Goal: Transaction & Acquisition: Purchase product/service

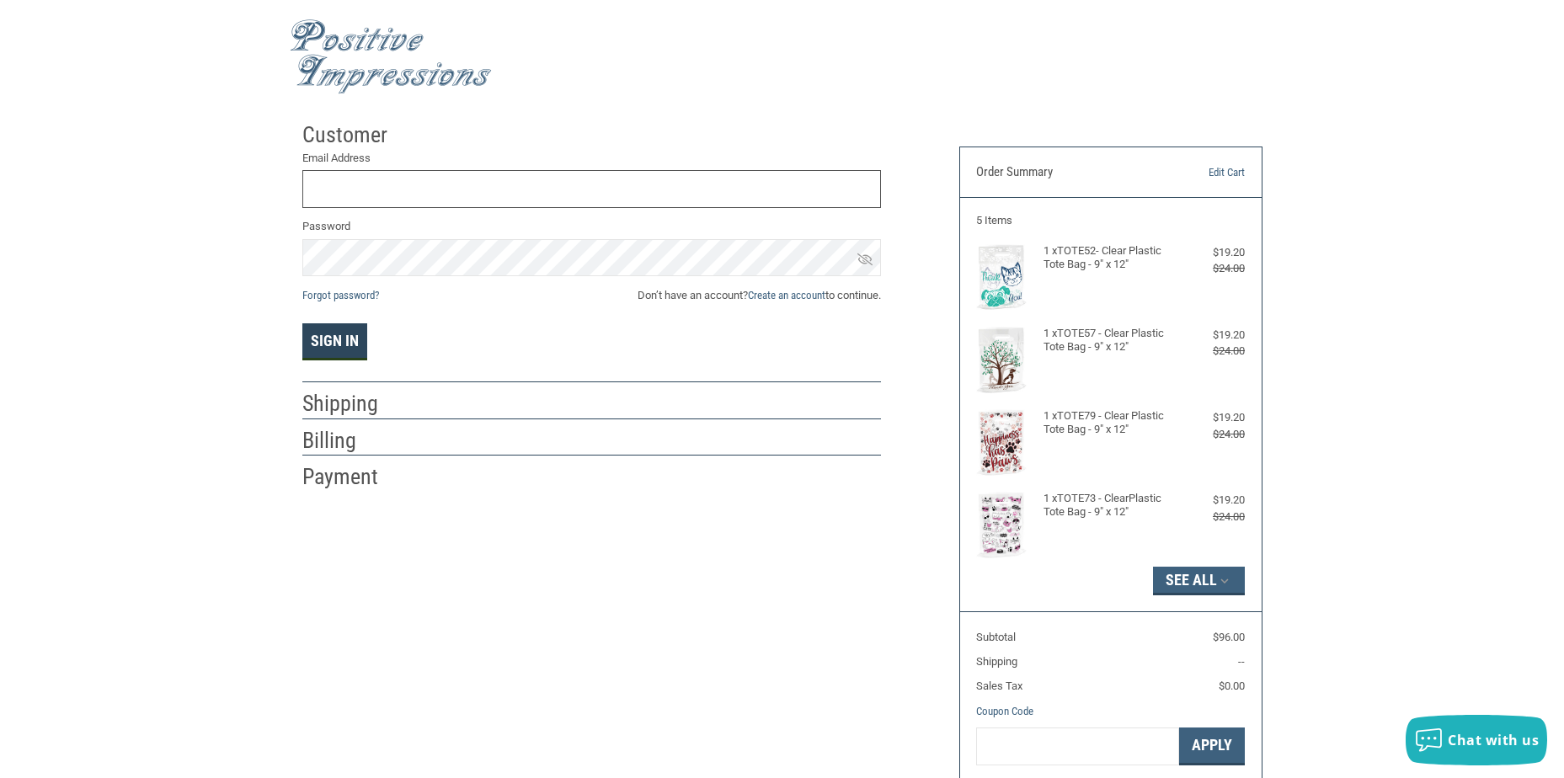
type input "[PERSON_NAME][EMAIL_ADDRESS][DOMAIN_NAME]"
click at [328, 339] on button "Sign In" at bounding box center [334, 341] width 65 height 37
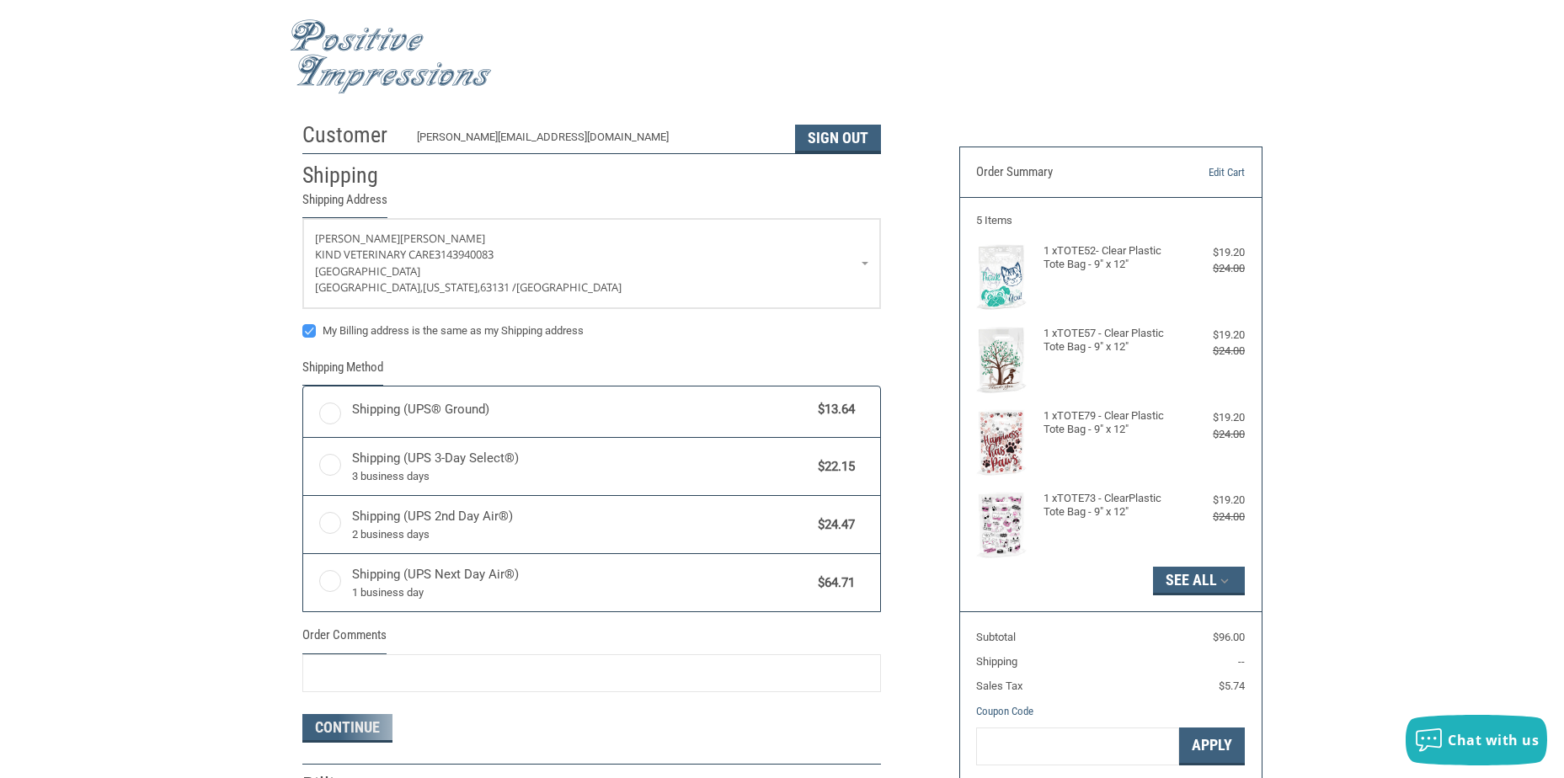
radio input "true"
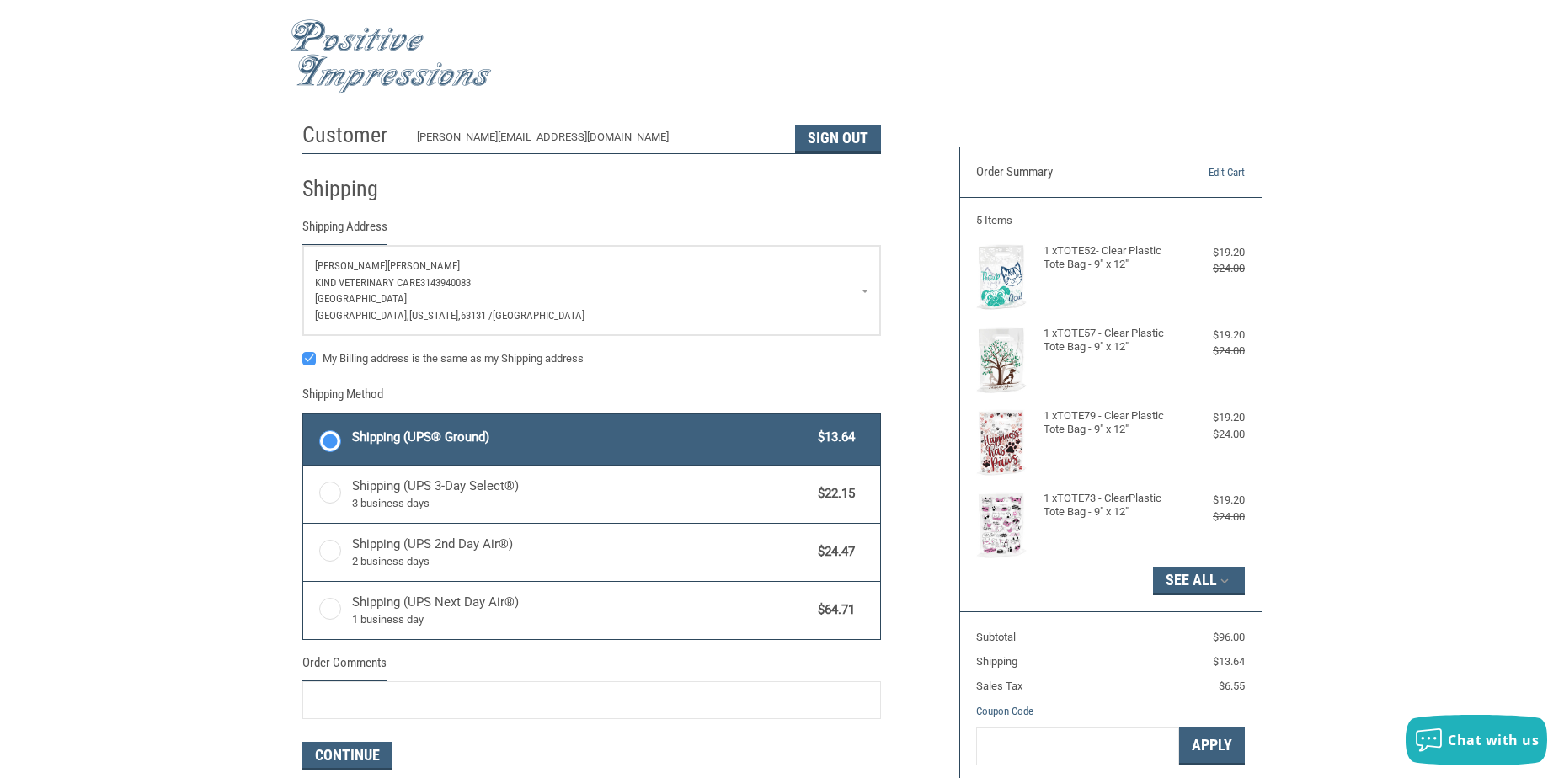
click at [341, 284] on span "Kind Veterinary Care" at bounding box center [367, 282] width 105 height 13
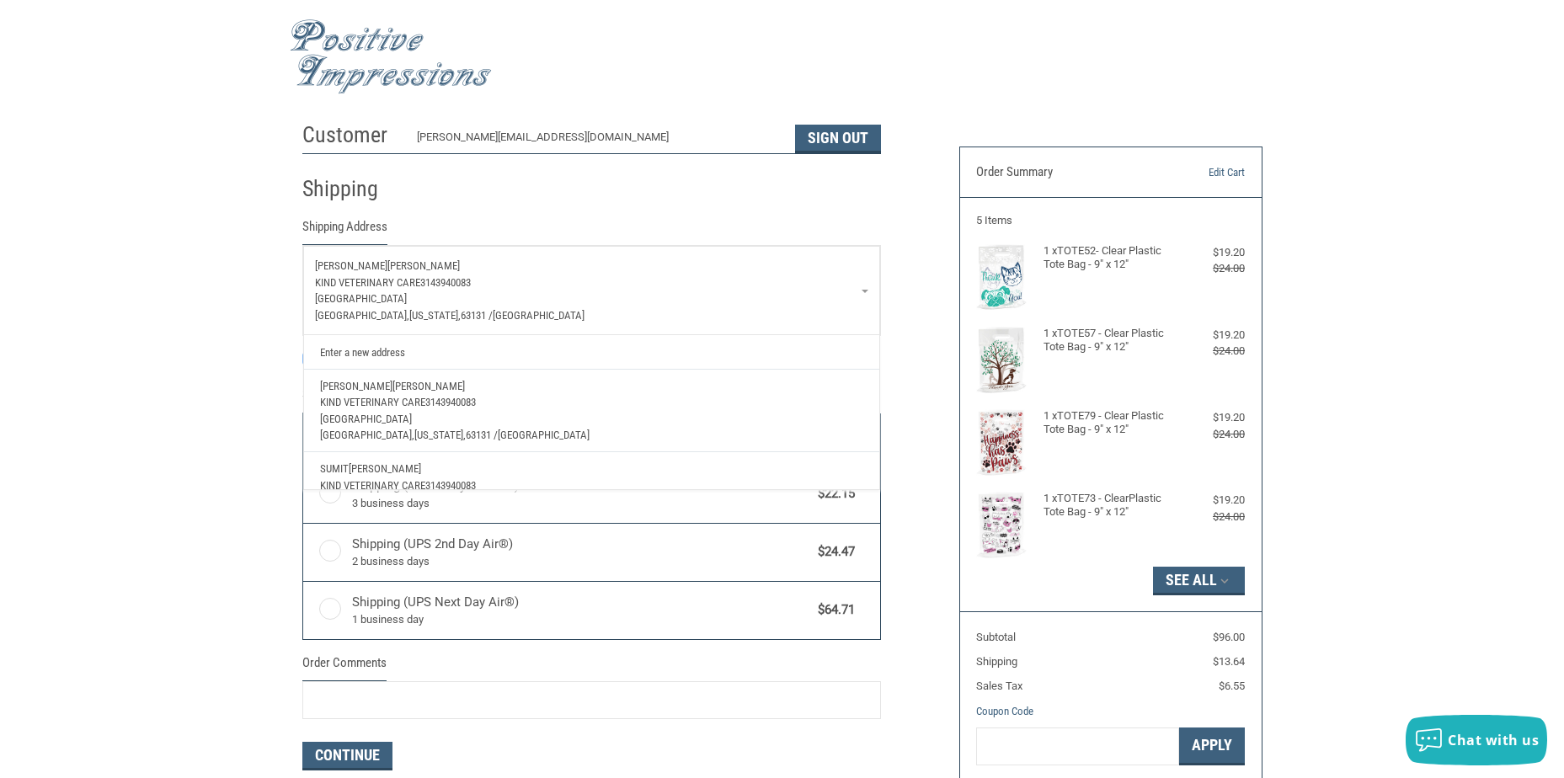
scroll to position [144, 0]
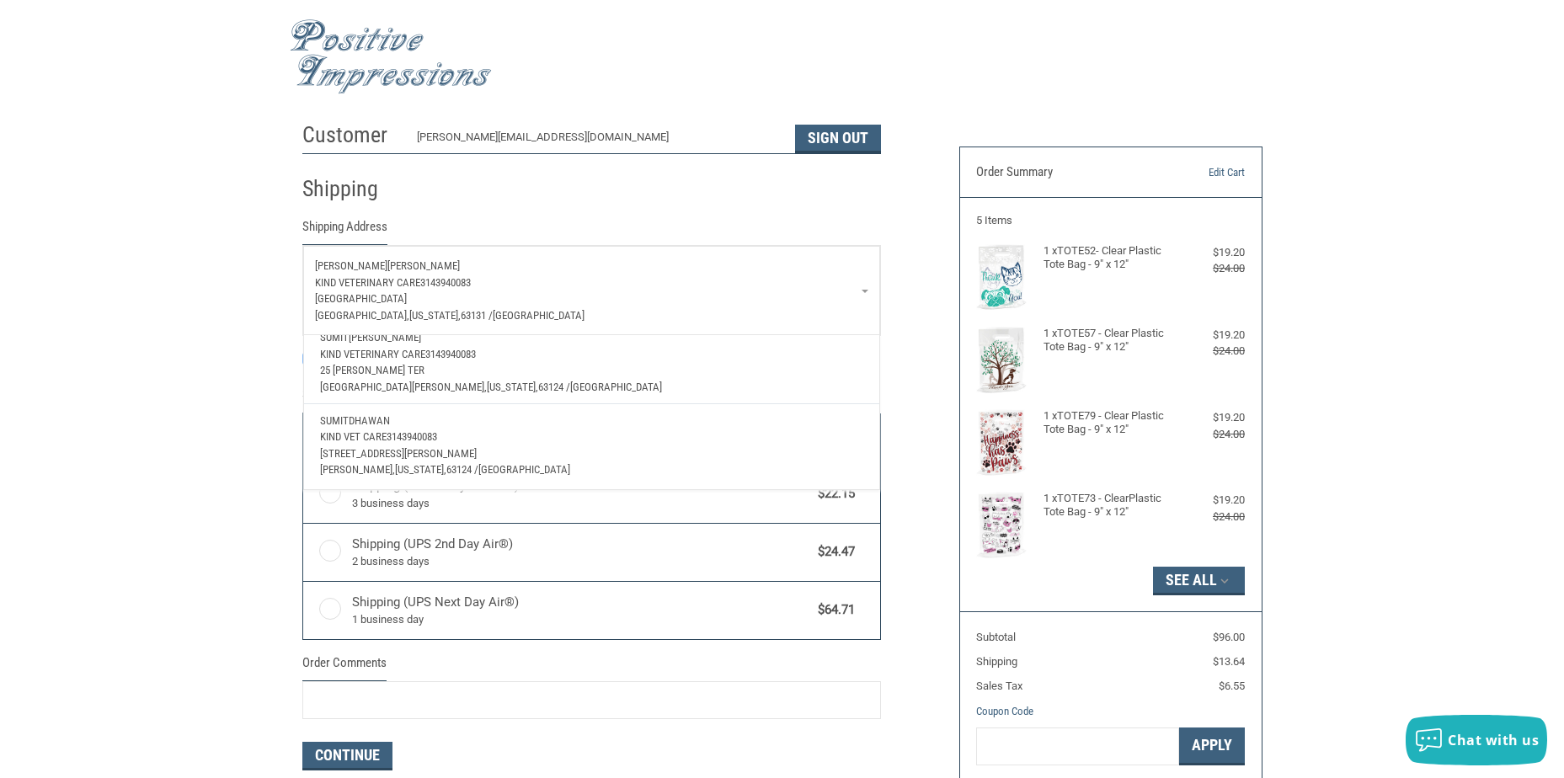
click at [865, 289] on link "Stacey Krebs Kind Veterinary Care 3143940083 1131 Colonnade Center Saint Louis,…" at bounding box center [591, 290] width 577 height 89
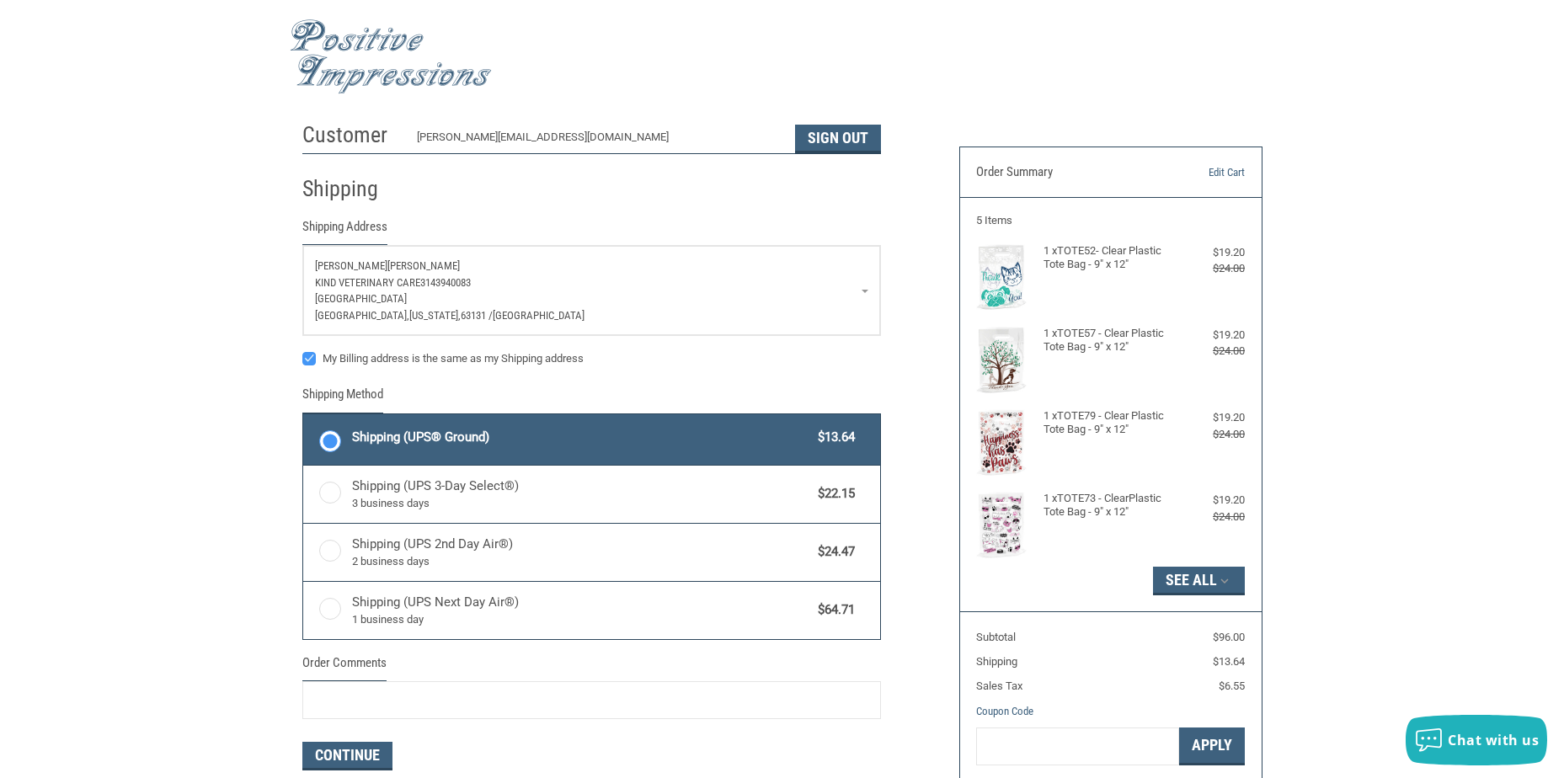
click at [309, 361] on label "My Billing address is the same as my Shipping address" at bounding box center [591, 358] width 579 height 13
click at [303, 351] on input "My Billing address is the same as my Shipping address" at bounding box center [302, 350] width 1 height 1
checkbox input "false"
click at [333, 304] on span "1131 Colonnade Center" at bounding box center [361, 298] width 92 height 13
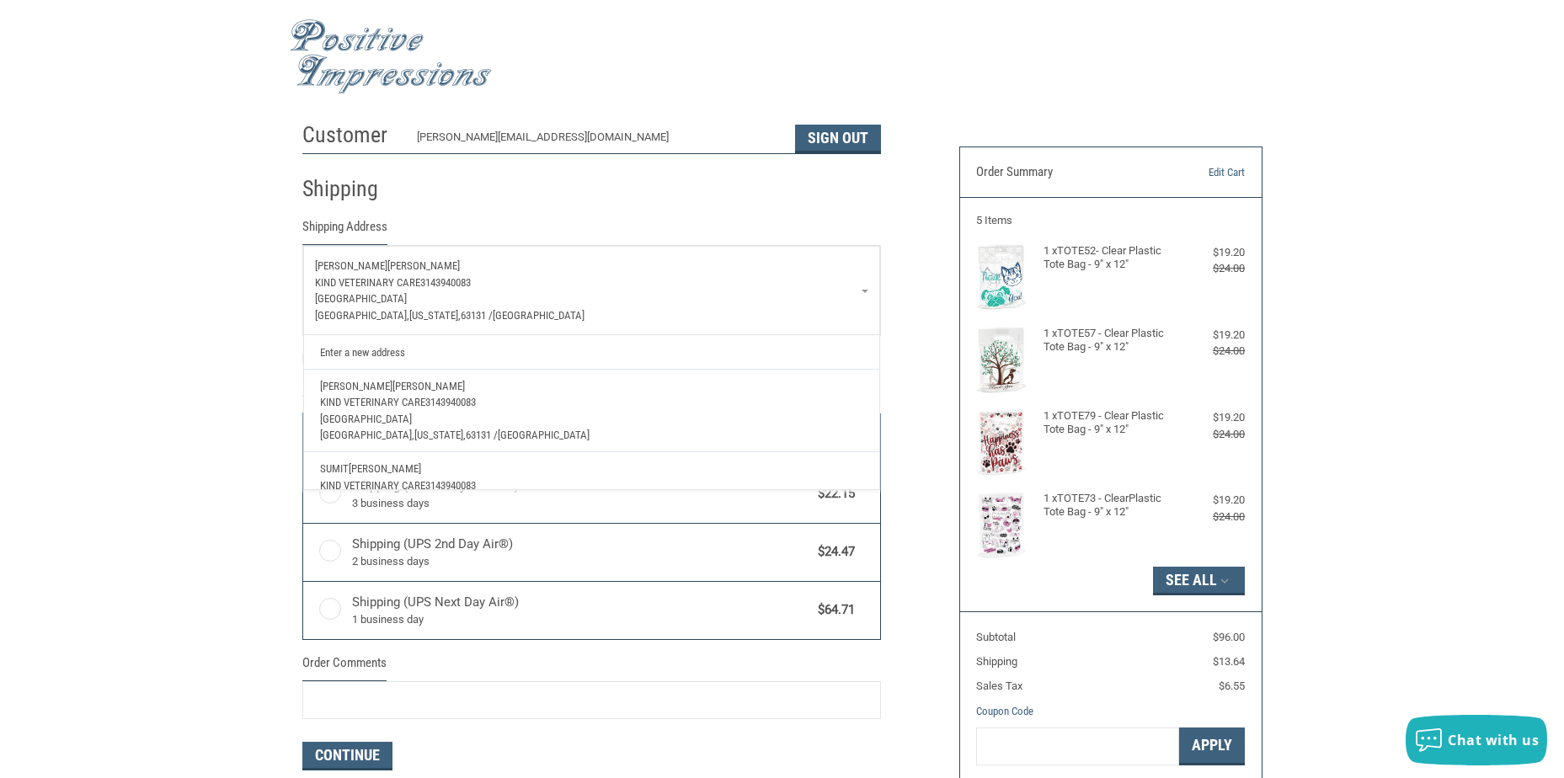
click at [334, 305] on span "1131 Colonnade Center" at bounding box center [361, 298] width 92 height 13
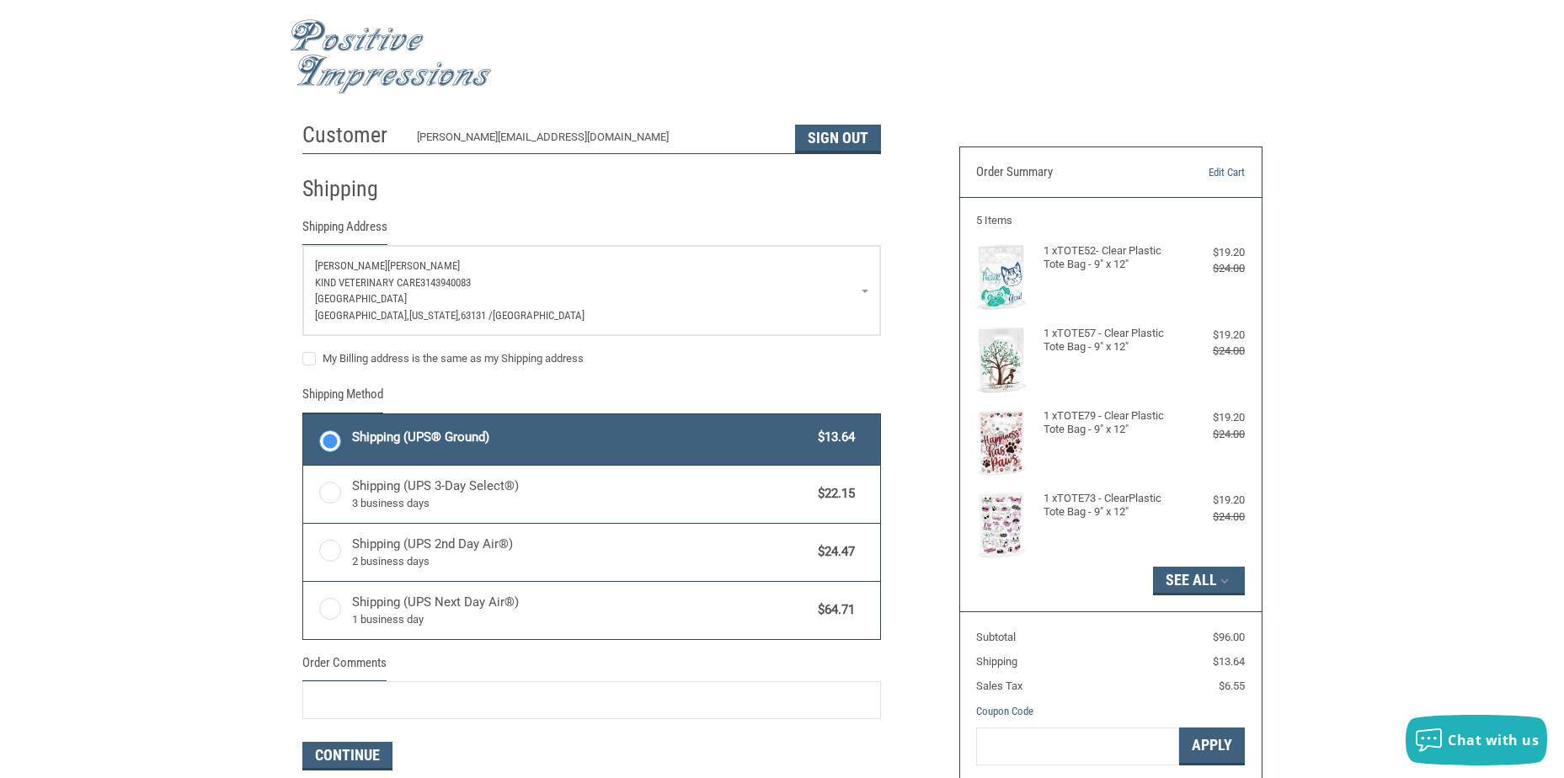
click at [178, 353] on div "Customer stacey@kindvetcare.com Sign Out Shipping Shipping Address Stacey Krebs…" at bounding box center [782, 489] width 1564 height 751
click at [333, 446] on label "Shipping (UPS® Ground) $13.64" at bounding box center [591, 439] width 577 height 51
click at [304, 417] on input "Shipping (UPS® Ground) $13.64" at bounding box center [303, 416] width 1 height 1
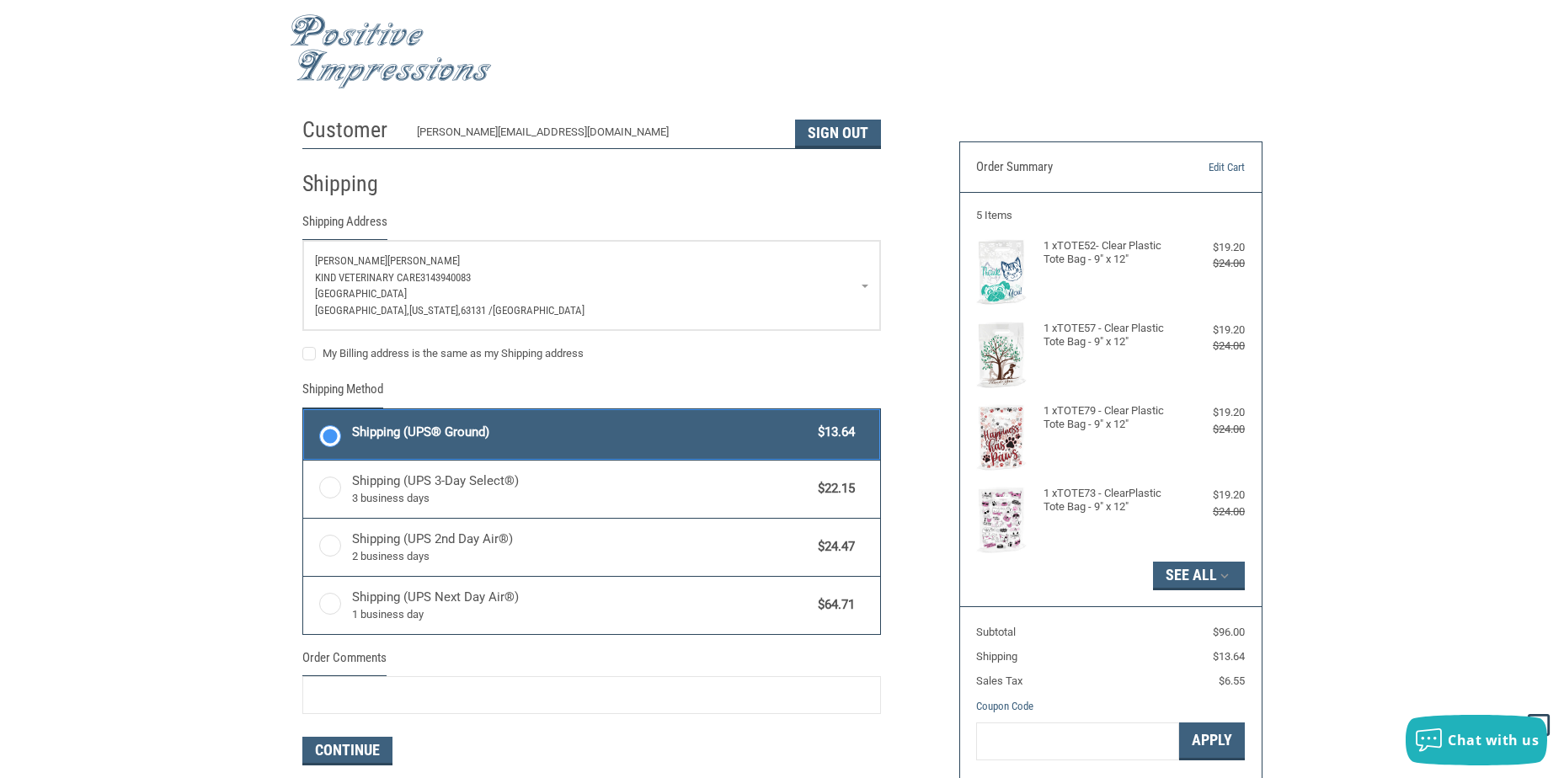
scroll to position [0, 0]
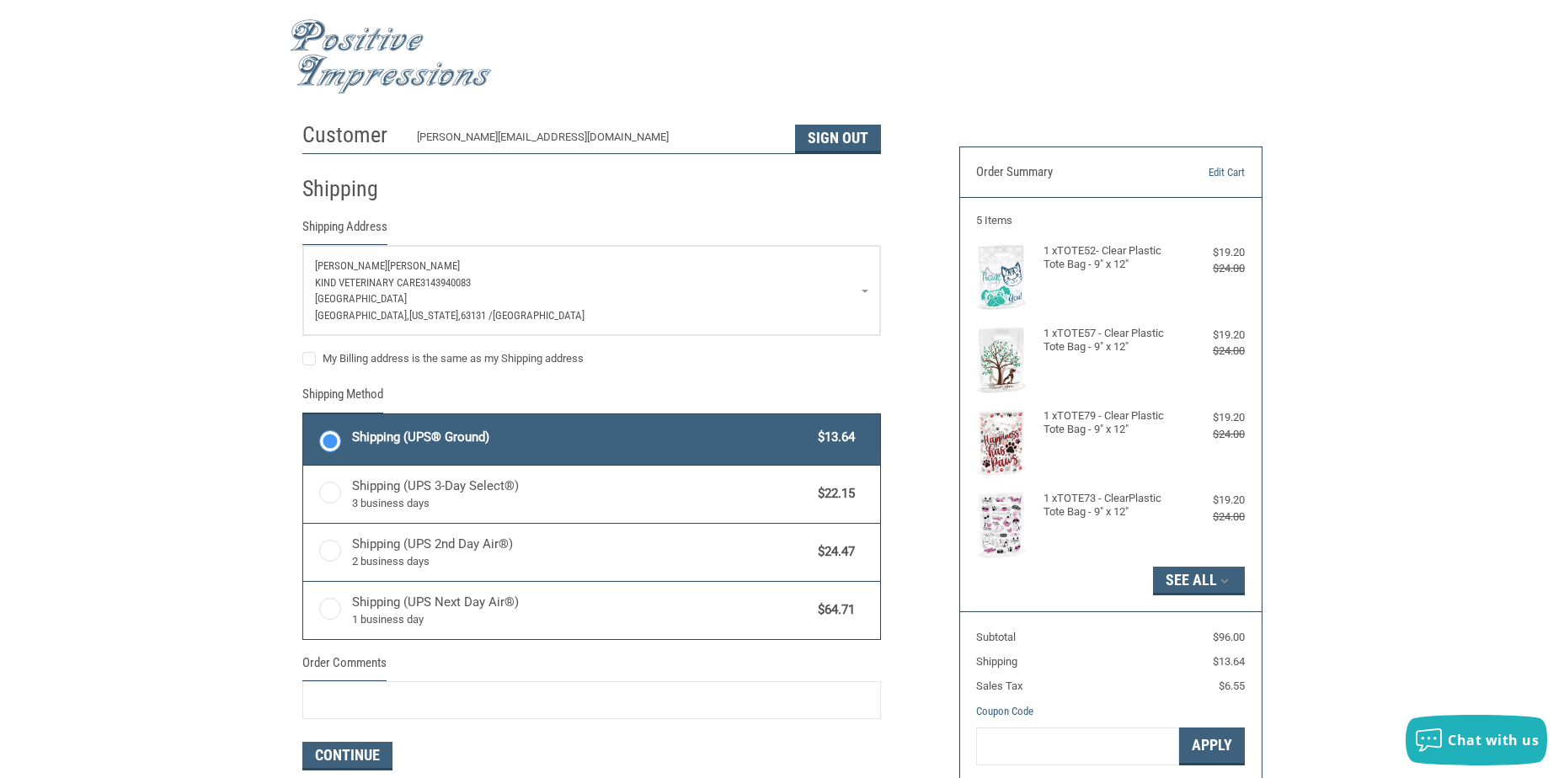
click at [407, 297] on span "1131 Colonnade Center" at bounding box center [361, 298] width 92 height 13
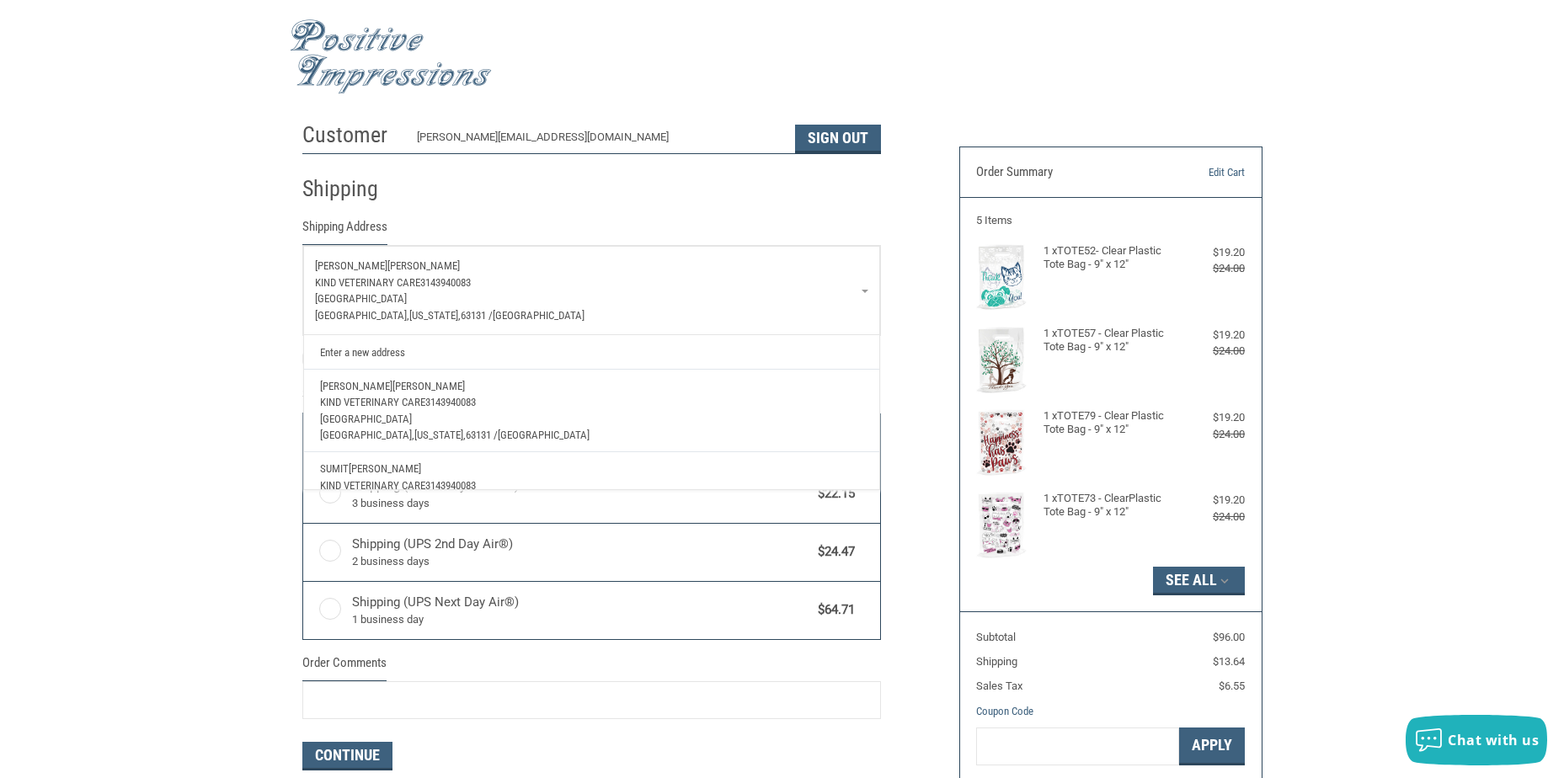
click at [407, 297] on span "1131 Colonnade Center" at bounding box center [361, 298] width 92 height 13
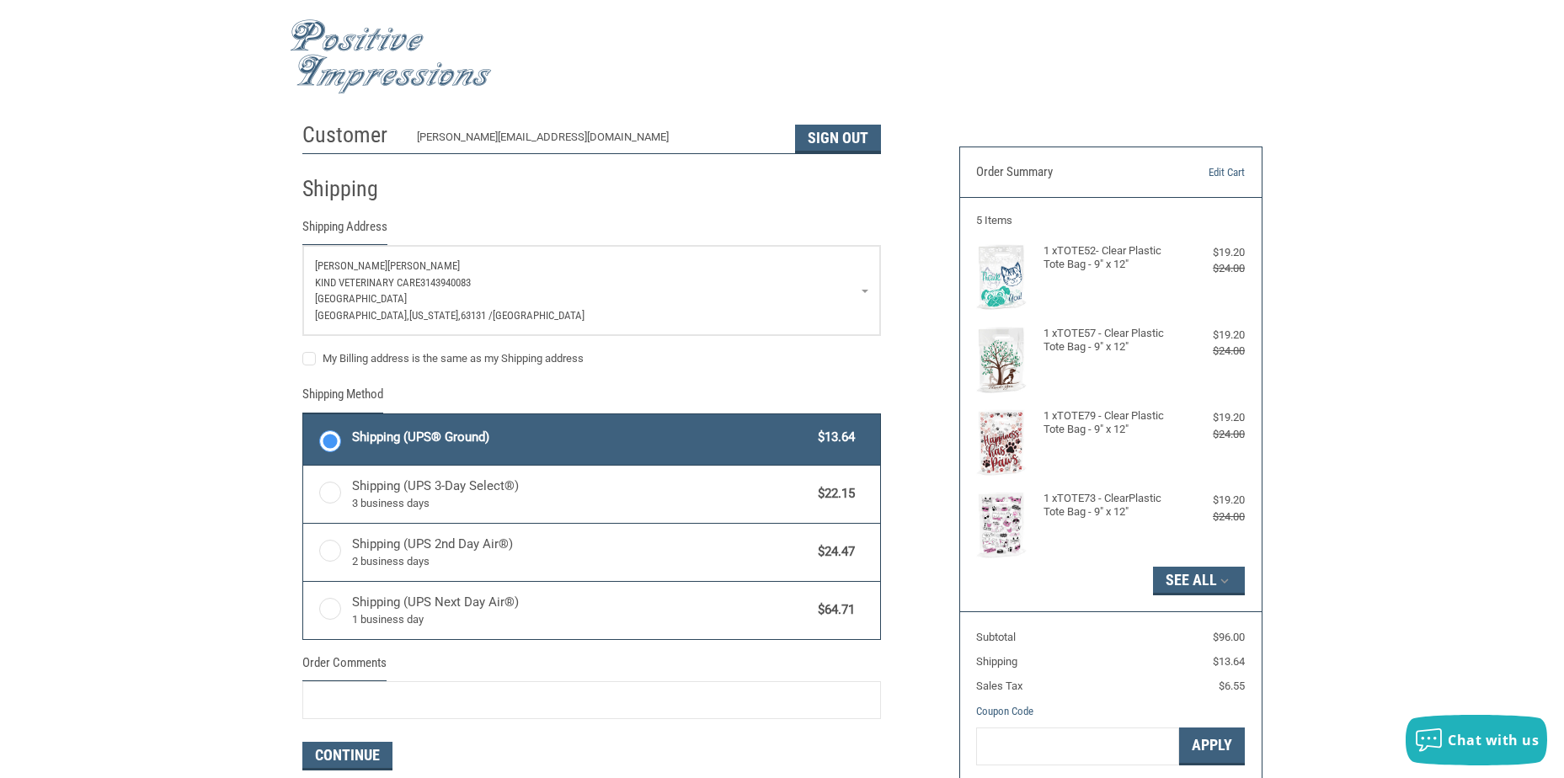
click at [407, 297] on span "1131 Colonnade Center" at bounding box center [361, 298] width 92 height 13
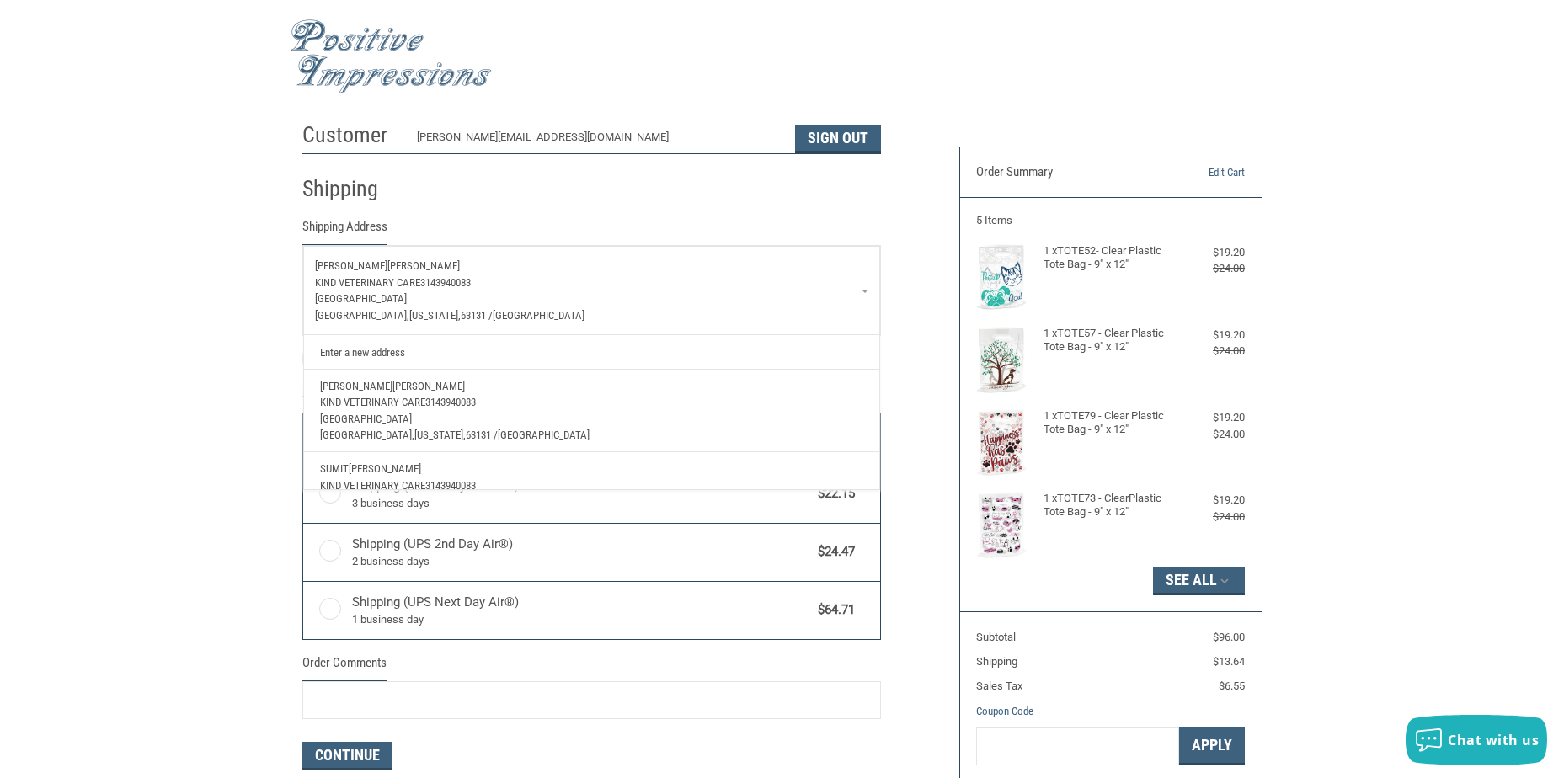
click at [407, 297] on span "1131 Colonnade Center" at bounding box center [361, 298] width 92 height 13
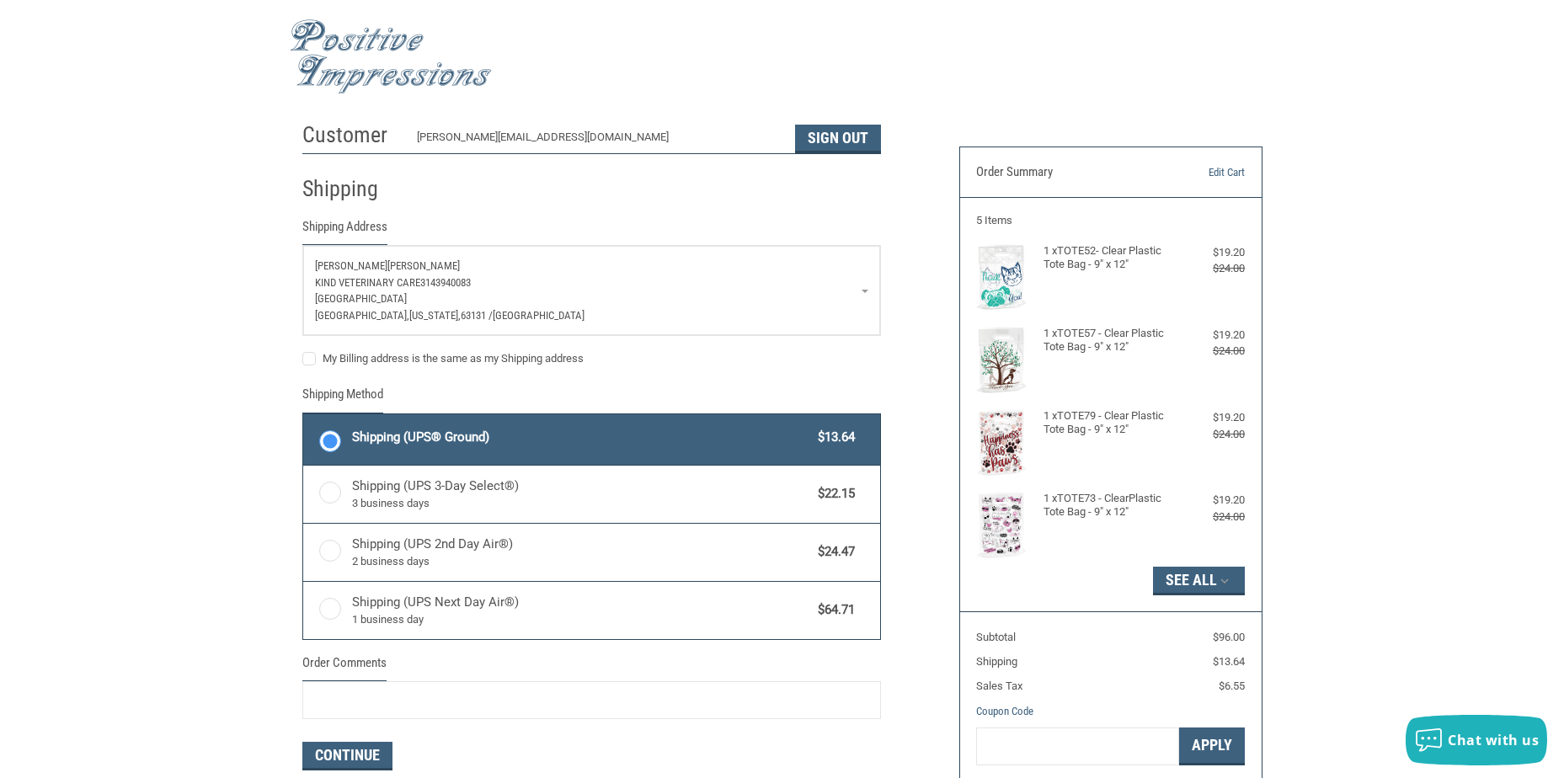
click at [376, 292] on p "1131 Colonnade Center" at bounding box center [591, 299] width 553 height 17
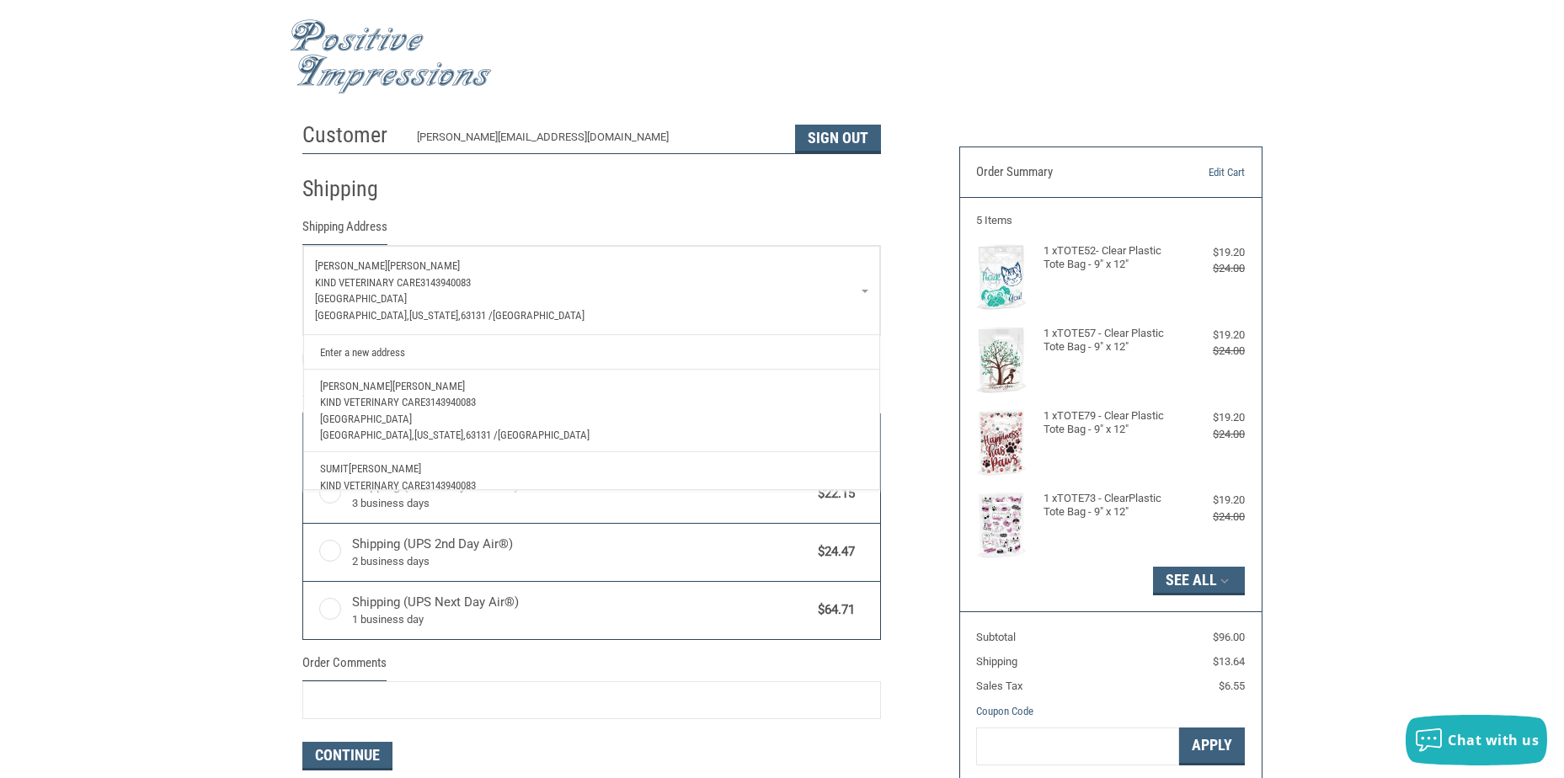
click at [205, 382] on div "Customer stacey@kindvetcare.com Sign Out Shipping Shipping Address Stacey Krebs…" at bounding box center [782, 489] width 1564 height 751
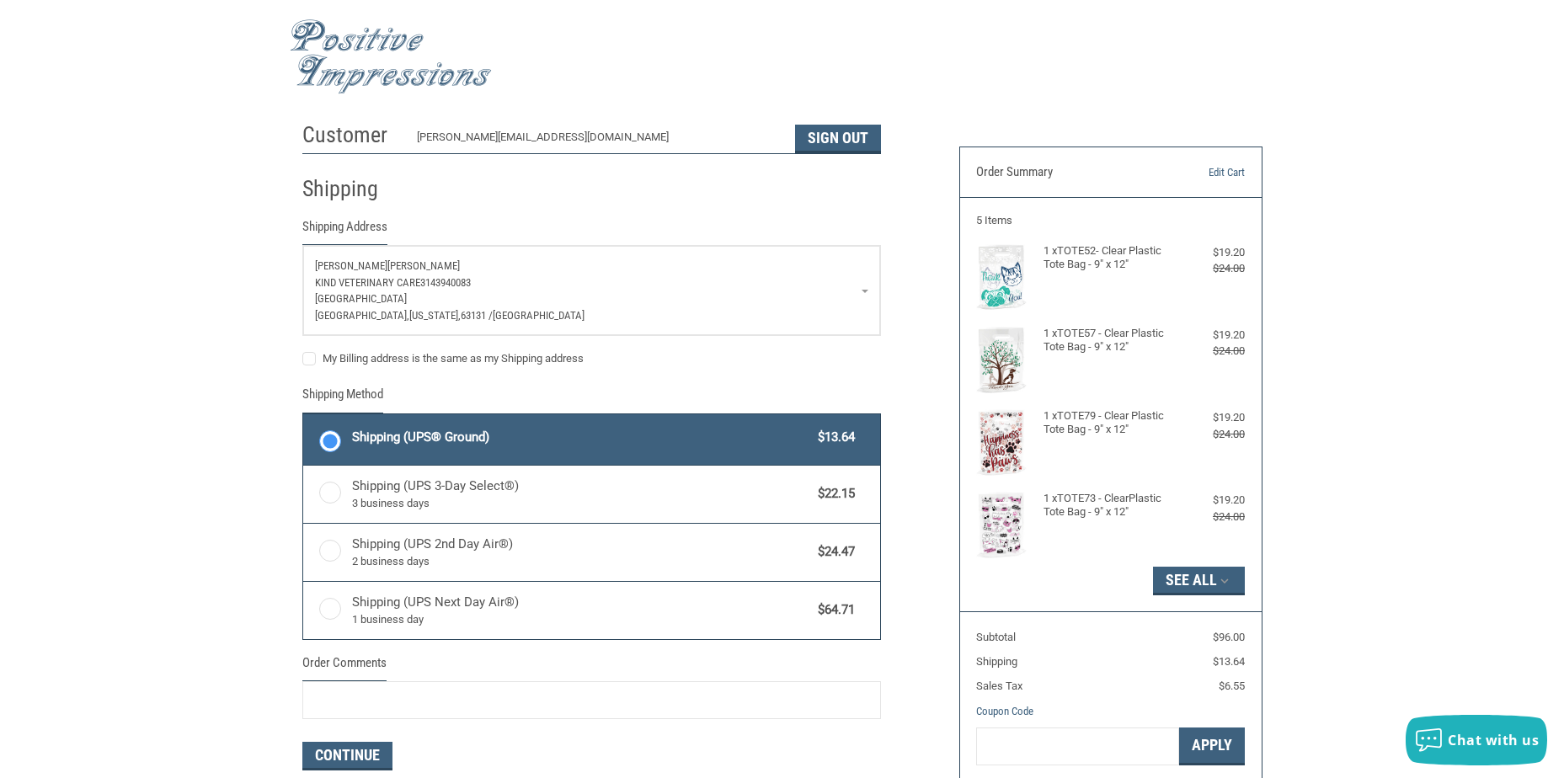
click at [200, 339] on div "Customer stacey@kindvetcare.com Sign Out Shipping Shipping Address Stacey Krebs…" at bounding box center [782, 489] width 1564 height 751
click at [343, 188] on h2 "Shipping" at bounding box center [351, 189] width 99 height 28
click at [355, 222] on legend "Shipping Address" at bounding box center [344, 231] width 85 height 28
click at [356, 296] on span "1131 Colonnade Center" at bounding box center [361, 298] width 92 height 13
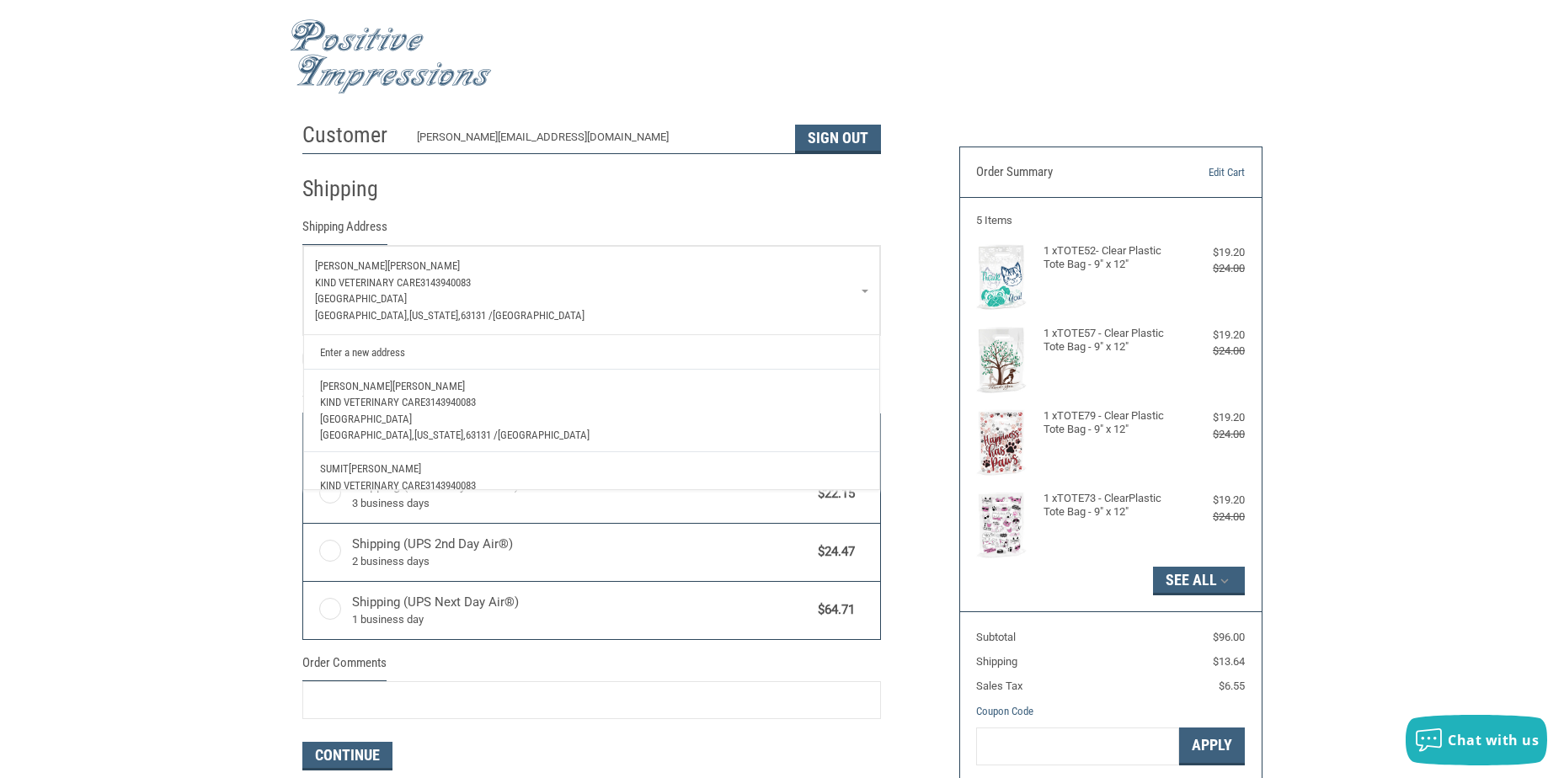
click at [356, 296] on span "1131 Colonnade Center" at bounding box center [361, 298] width 92 height 13
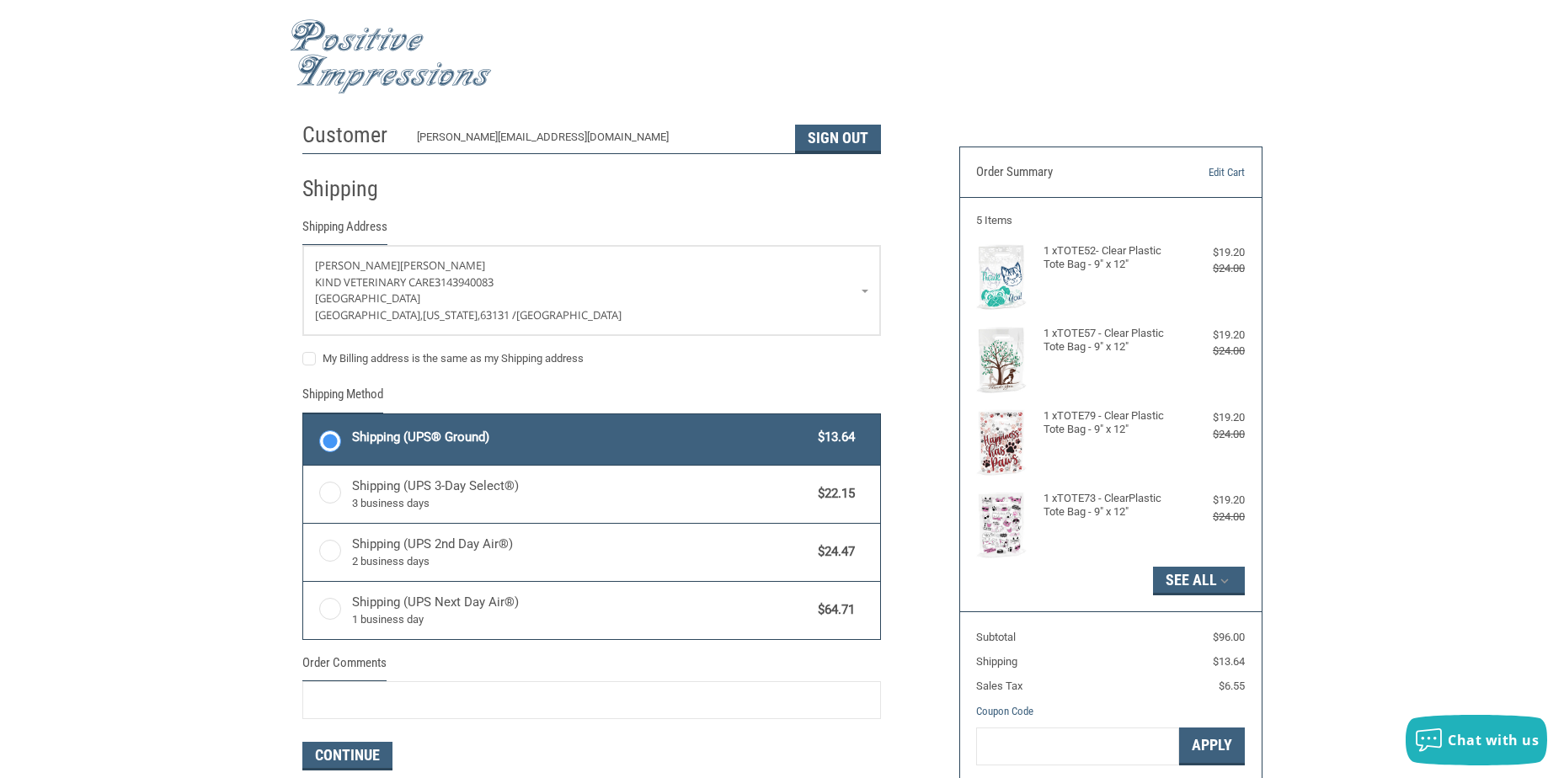
drag, startPoint x: 446, startPoint y: 294, endPoint x: 178, endPoint y: 324, distance: 269.5
click at [178, 324] on div "Customer stacey@kindvetcare.com Sign Out Shipping Shipping Address Stacey Krebs…" at bounding box center [782, 489] width 1564 height 751
click at [846, 144] on button "Sign Out" at bounding box center [838, 139] width 86 height 29
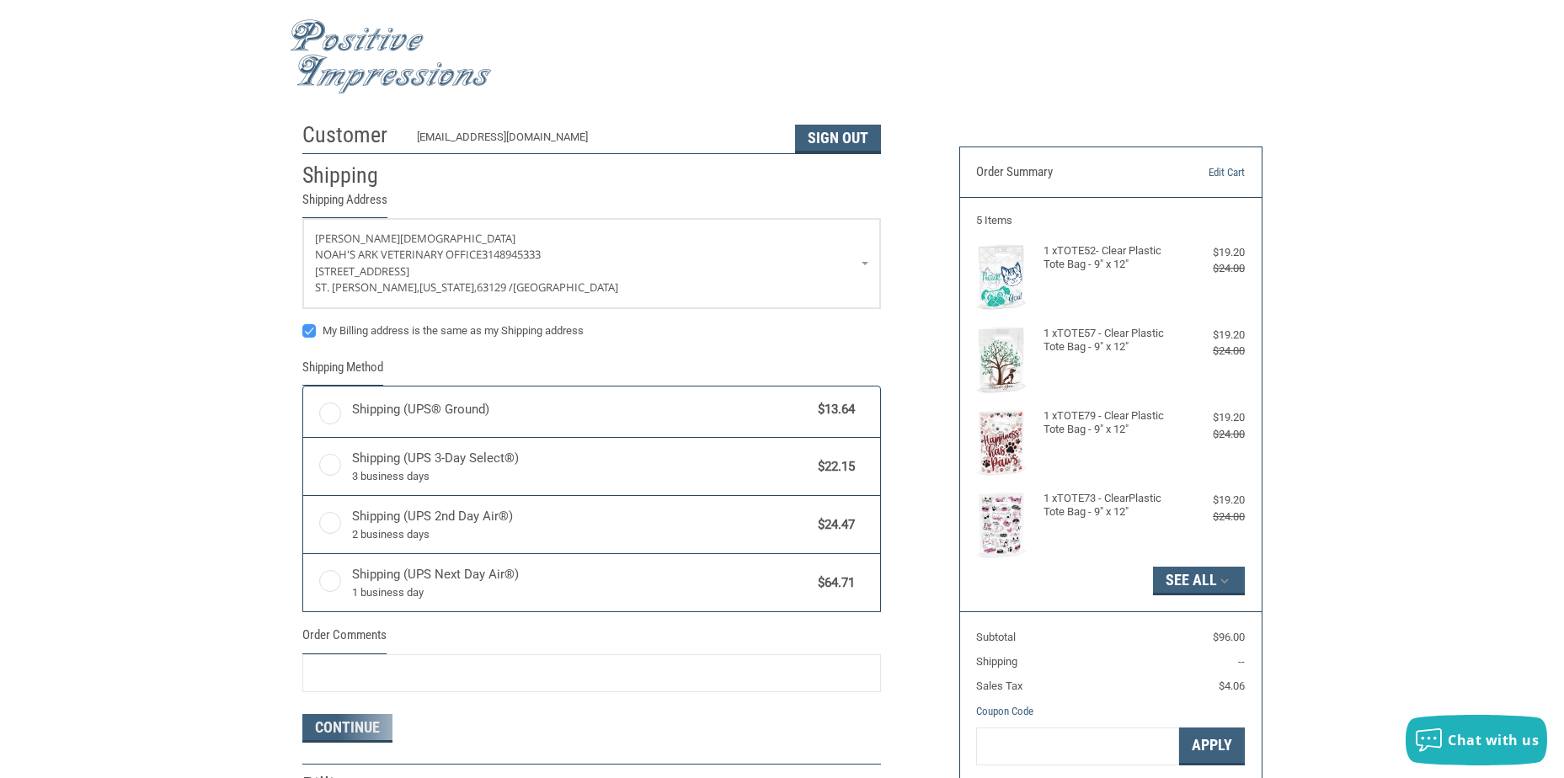
radio input "true"
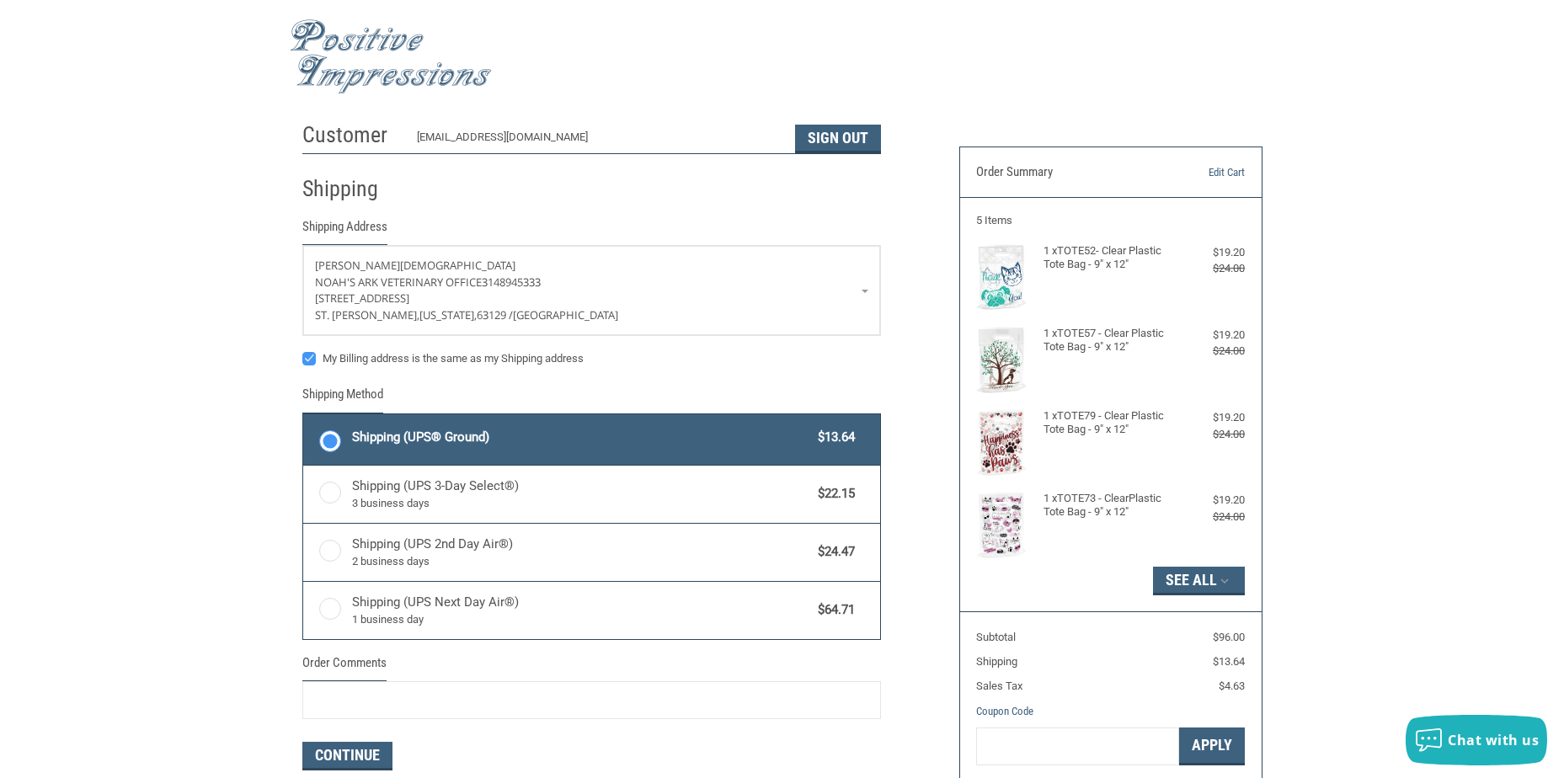
click at [310, 356] on label "My Billing address is the same as my Shipping address" at bounding box center [591, 358] width 579 height 13
click at [303, 351] on input "My Billing address is the same as my Shipping address" at bounding box center [302, 350] width 1 height 1
checkbox input "false"
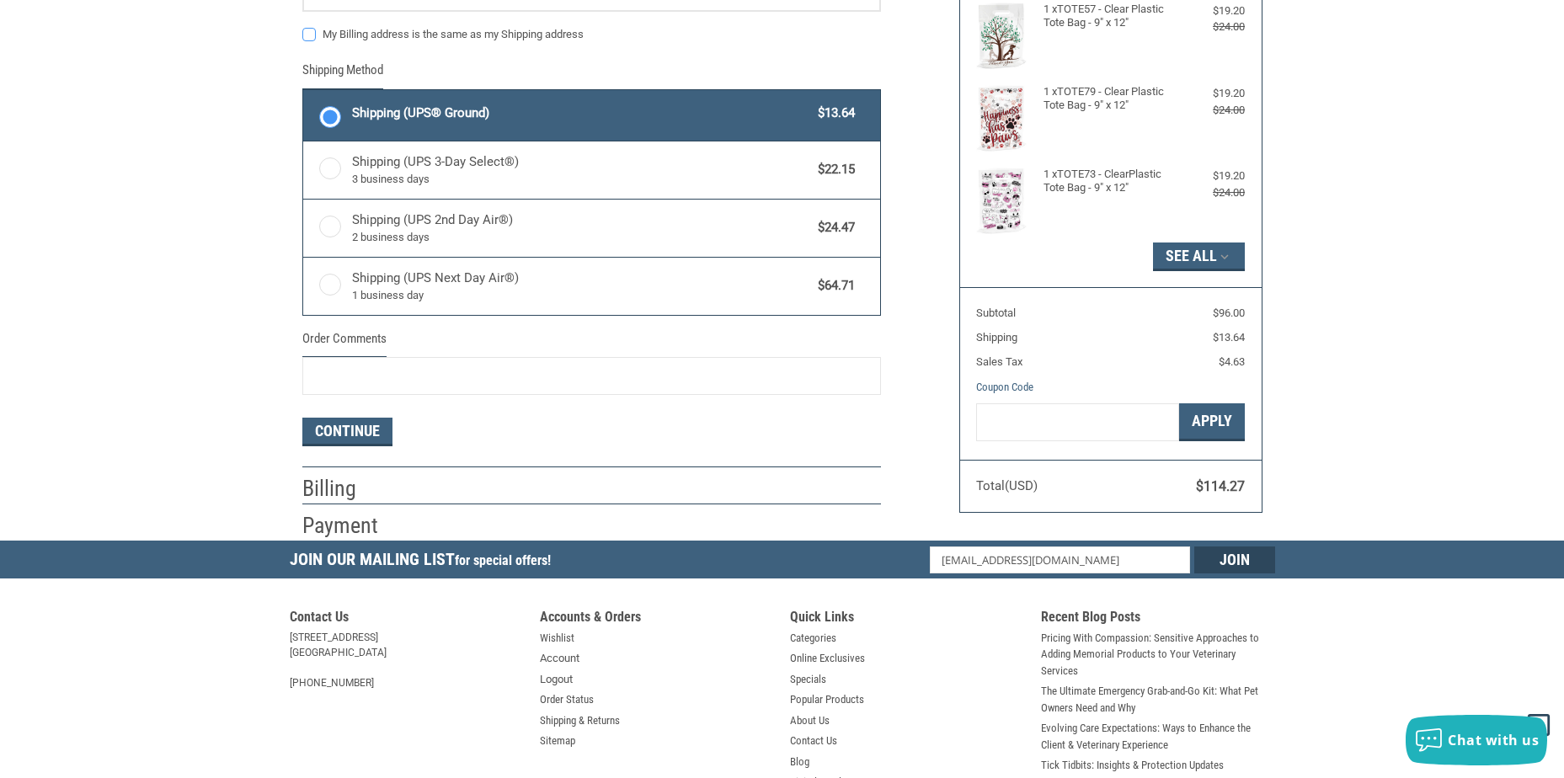
scroll to position [337, 0]
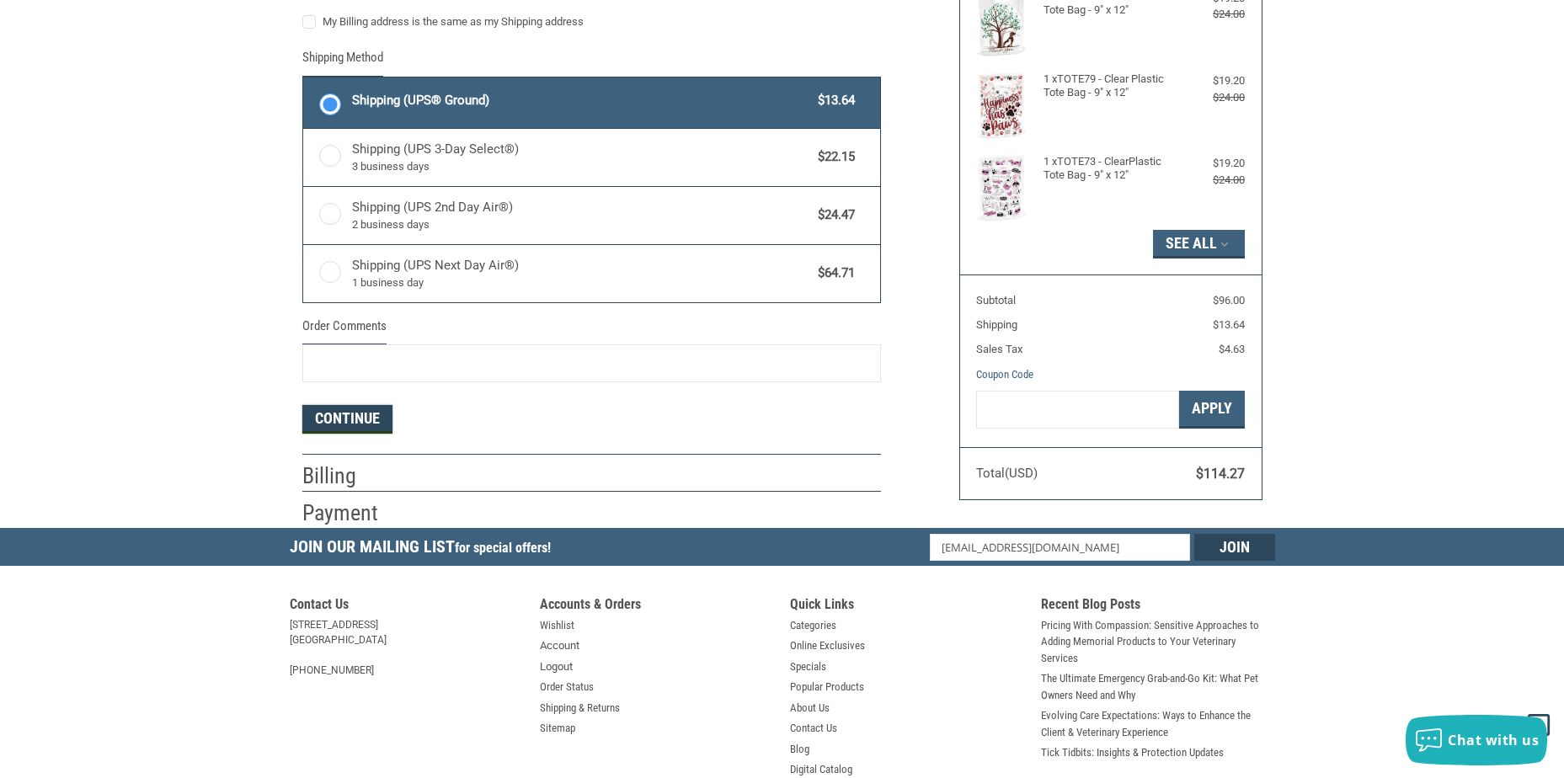
click at [337, 415] on button "Continue" at bounding box center [347, 419] width 90 height 29
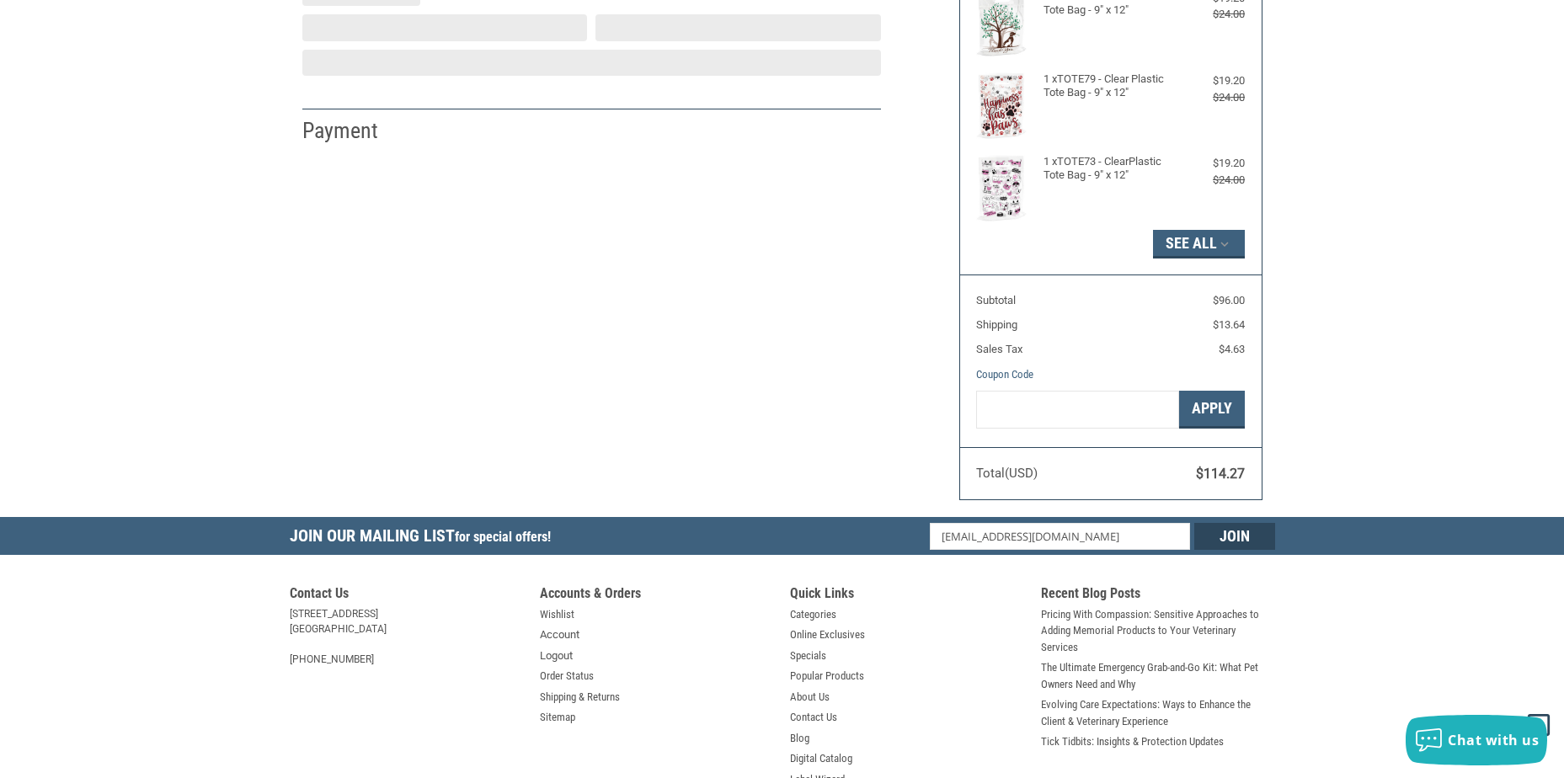
select select "US"
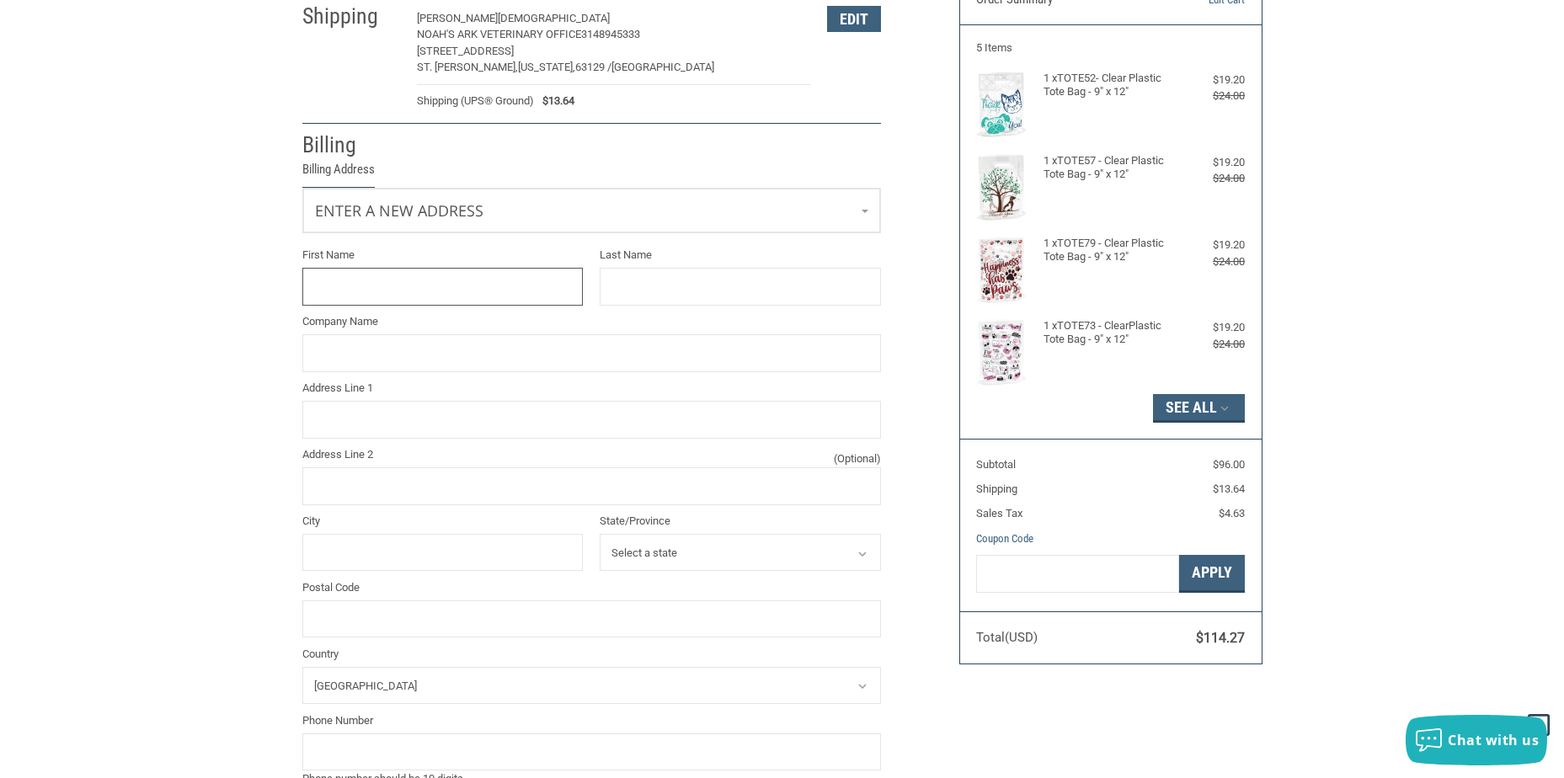
scroll to position [141, 0]
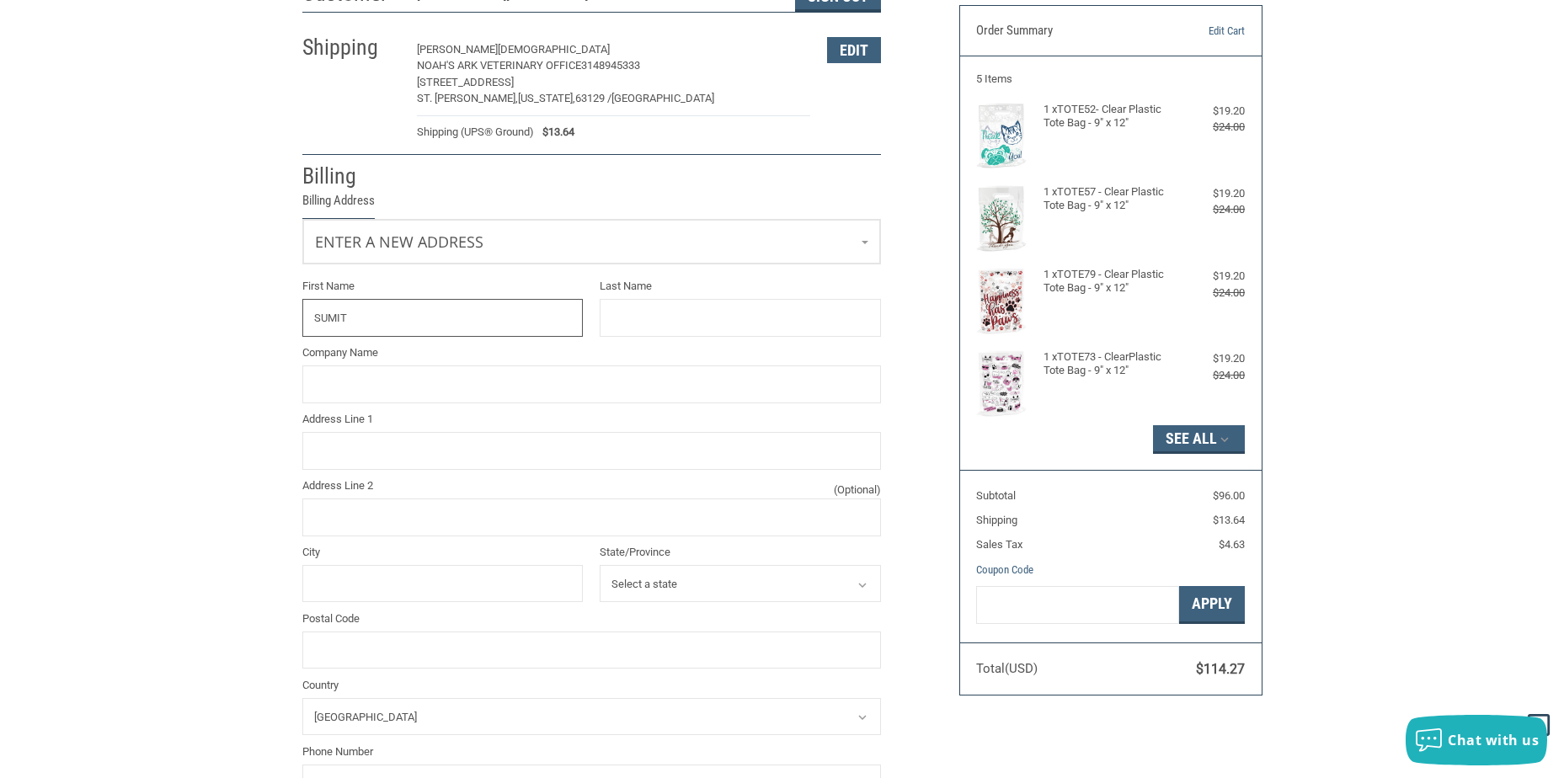
type input "SUMIT"
type input "Dhawan"
type input "Kind Veterinary Care"
type input "[STREET_ADDRESS][PERSON_NAME]"
type input "[GEOGRAPHIC_DATA]"
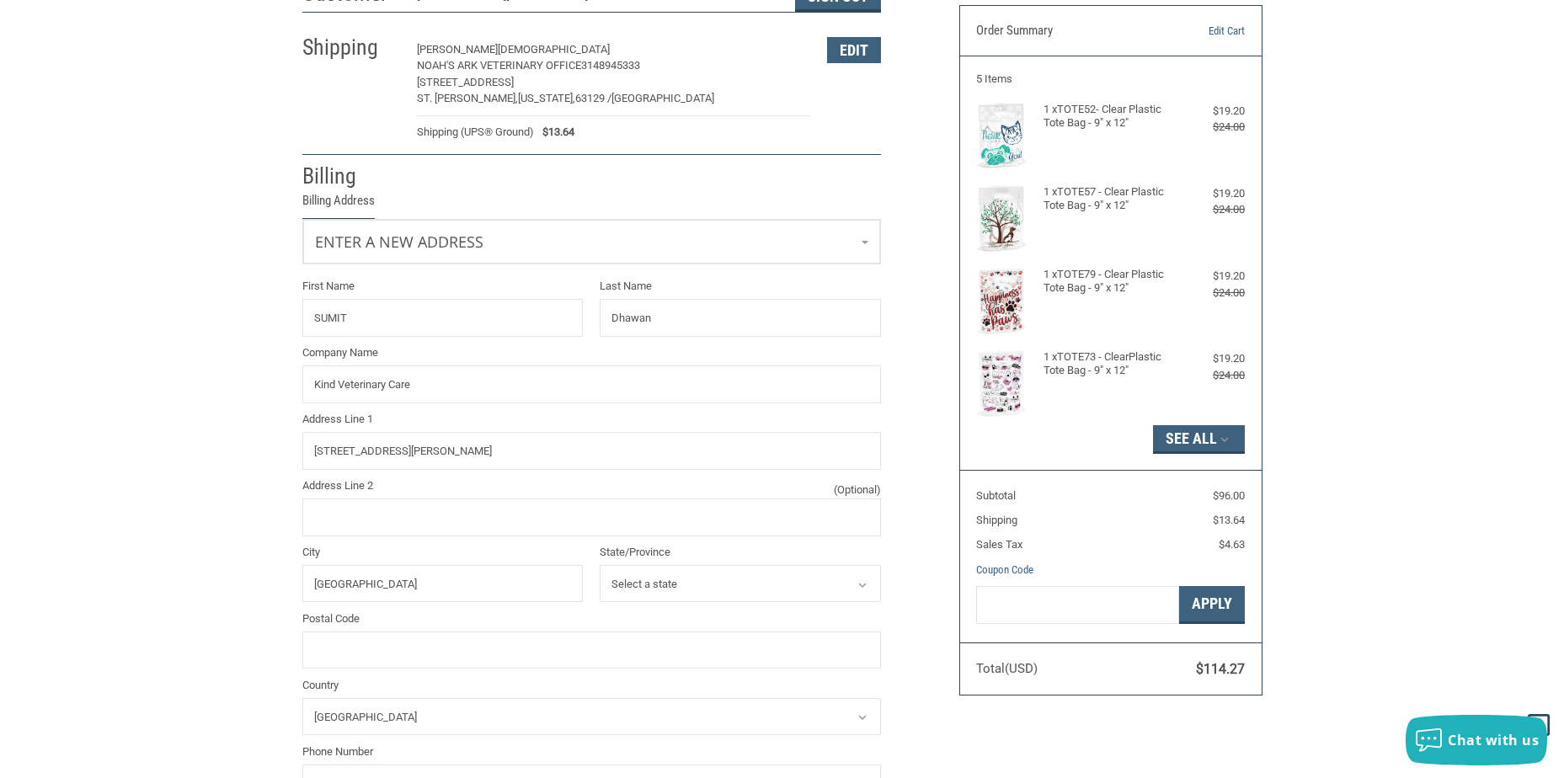
select select "MO"
type input "63124"
type input "3143940083"
type input "DHAWAN"
type input "KIND VETERINARY CARE"
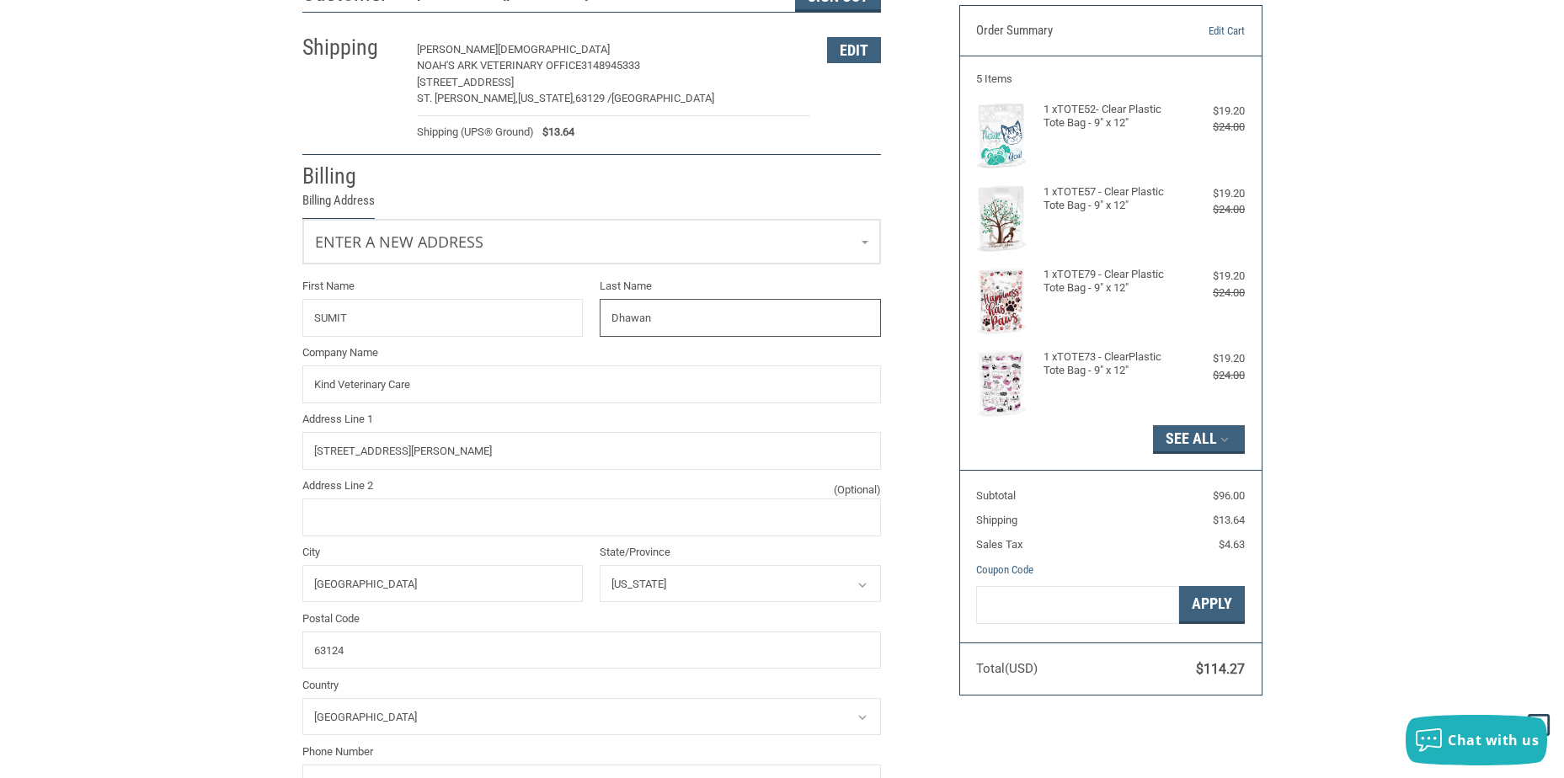
type input "25 [PERSON_NAME][GEOGRAPHIC_DATA]"
type input "[GEOGRAPHIC_DATA]"
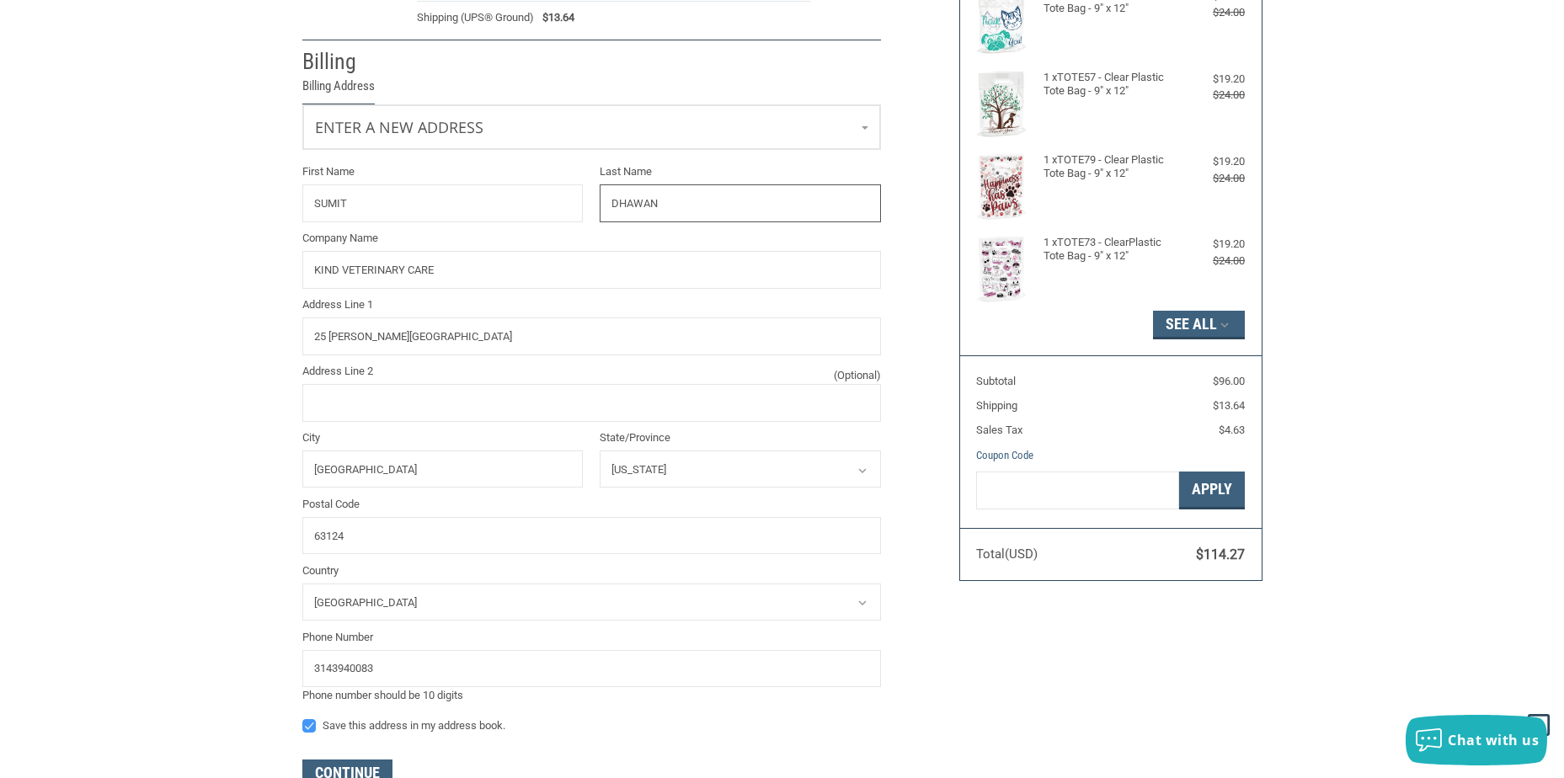
scroll to position [366, 0]
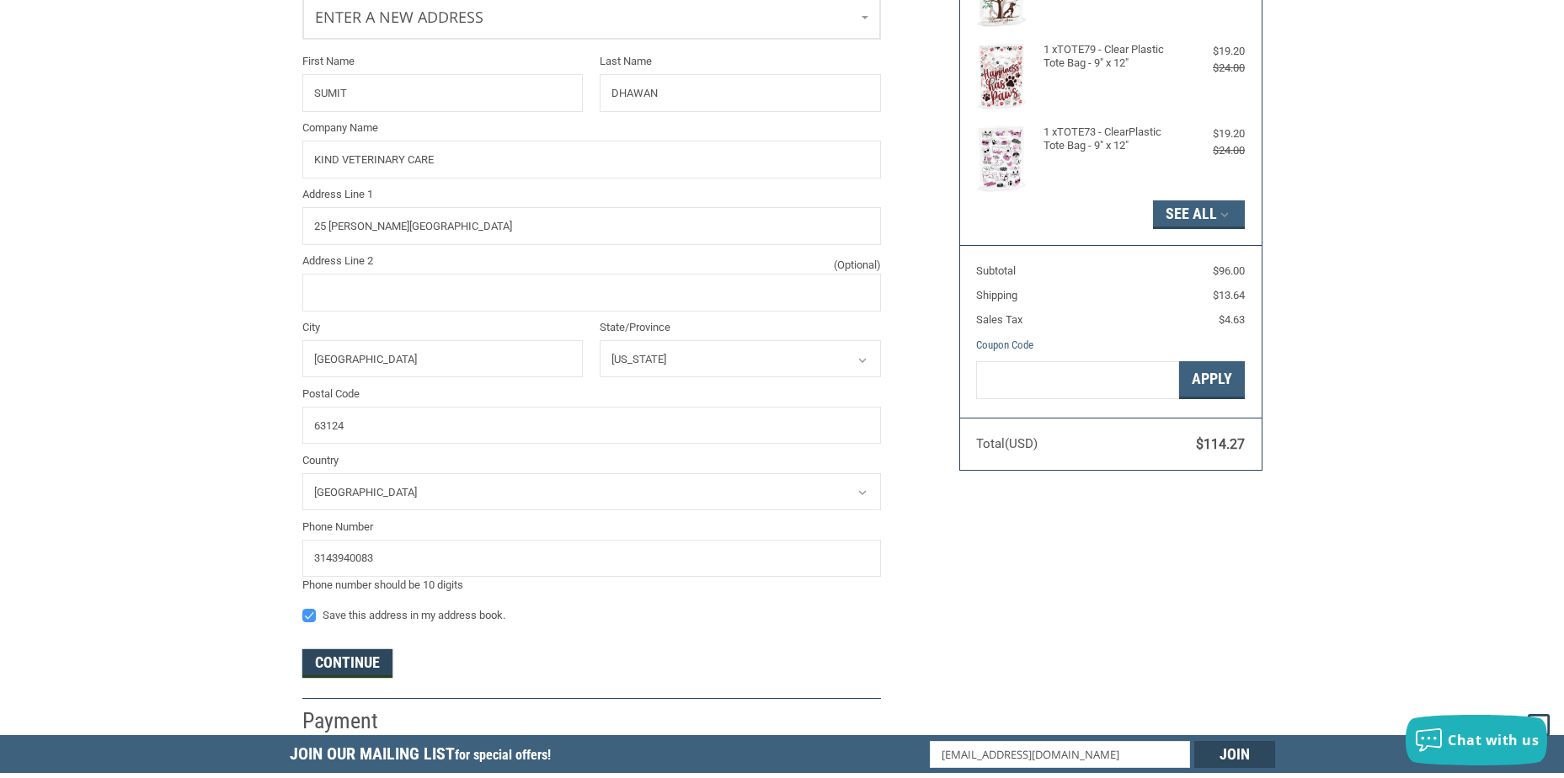
click at [337, 666] on button "Continue" at bounding box center [347, 663] width 90 height 29
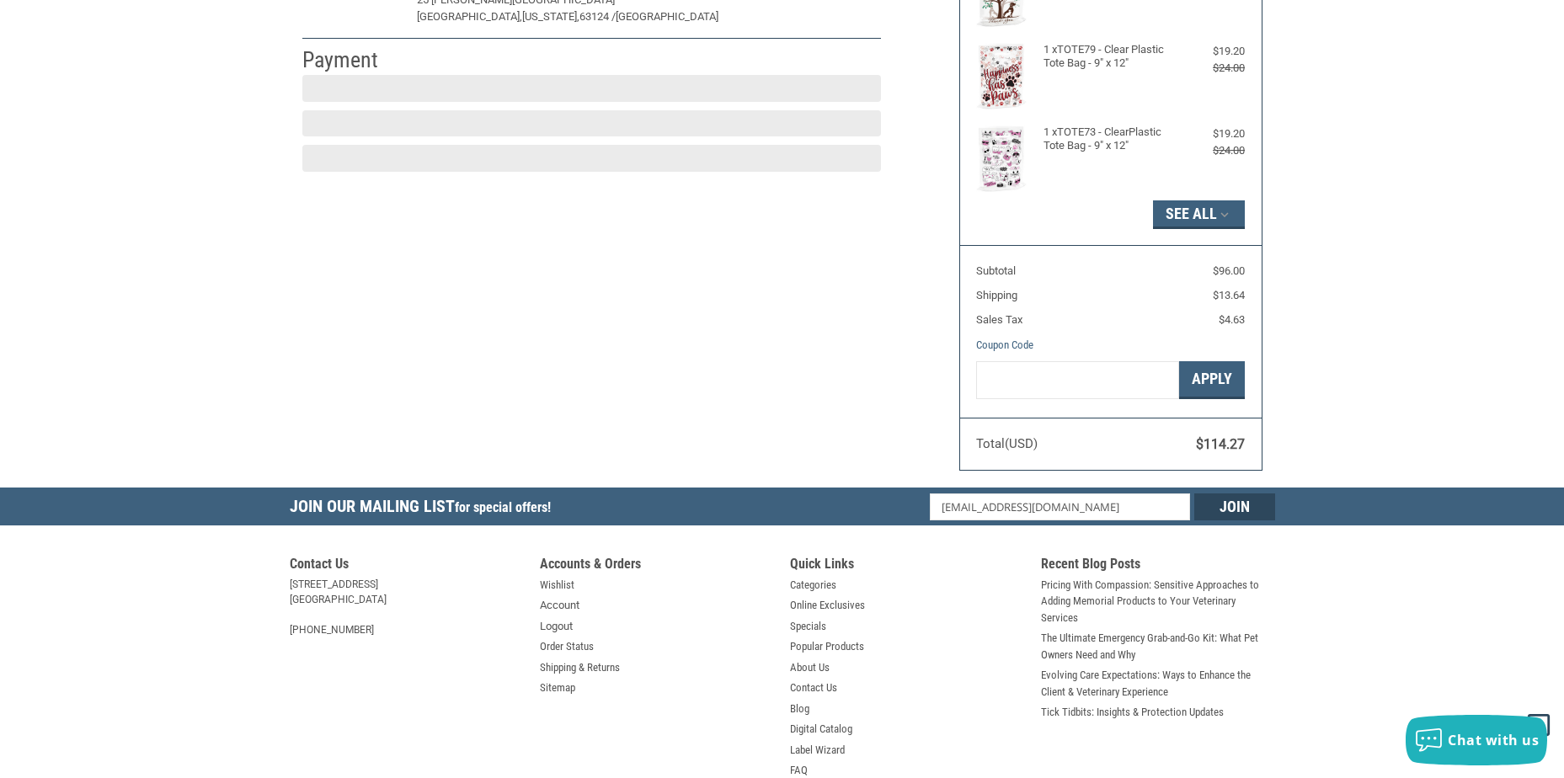
scroll to position [251, 0]
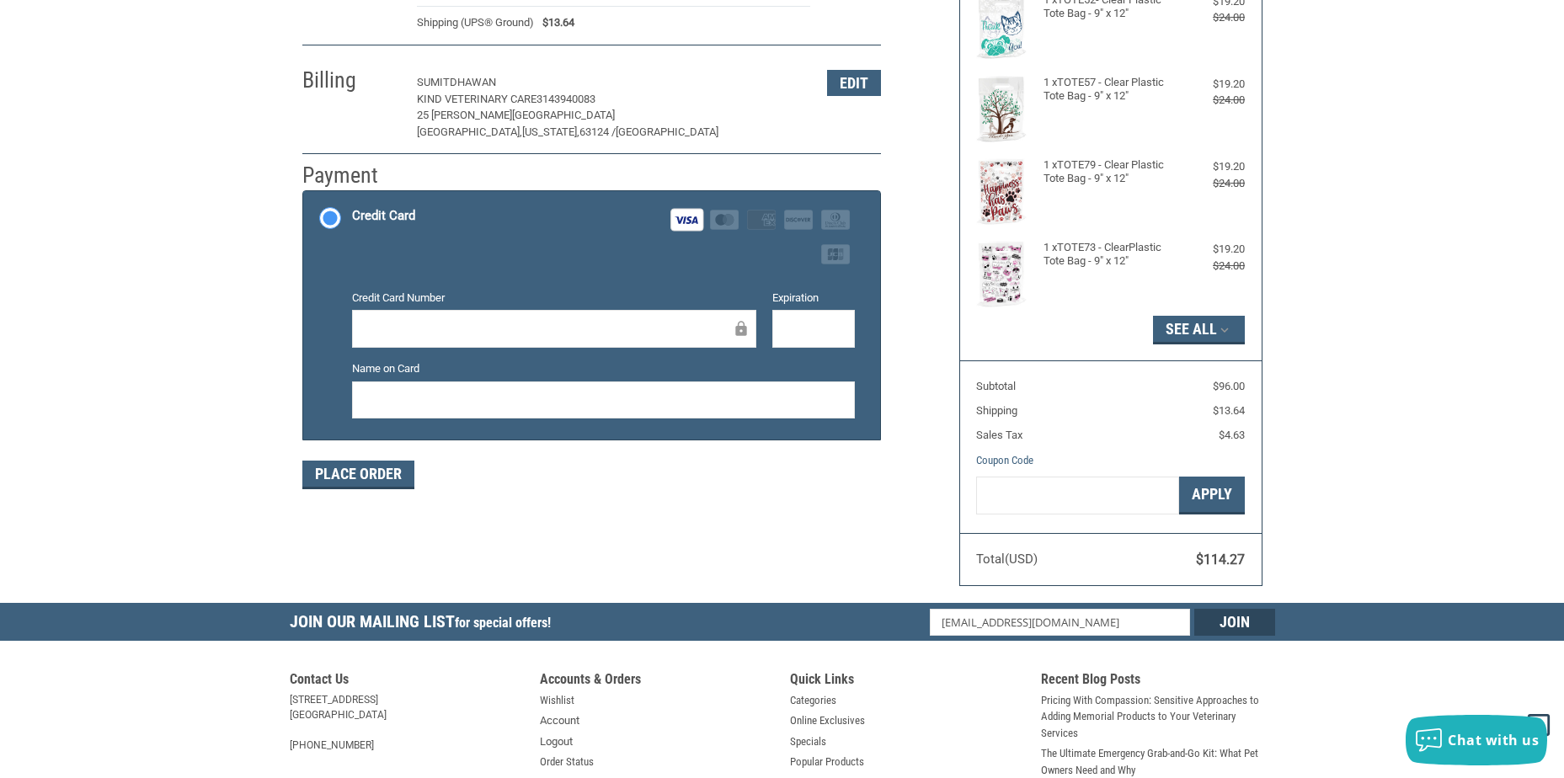
click at [217, 496] on div "Customer [EMAIL_ADDRESS][DOMAIN_NAME] Sign Out Shipping [PERSON_NAME]'S ARK VET…" at bounding box center [782, 233] width 1564 height 740
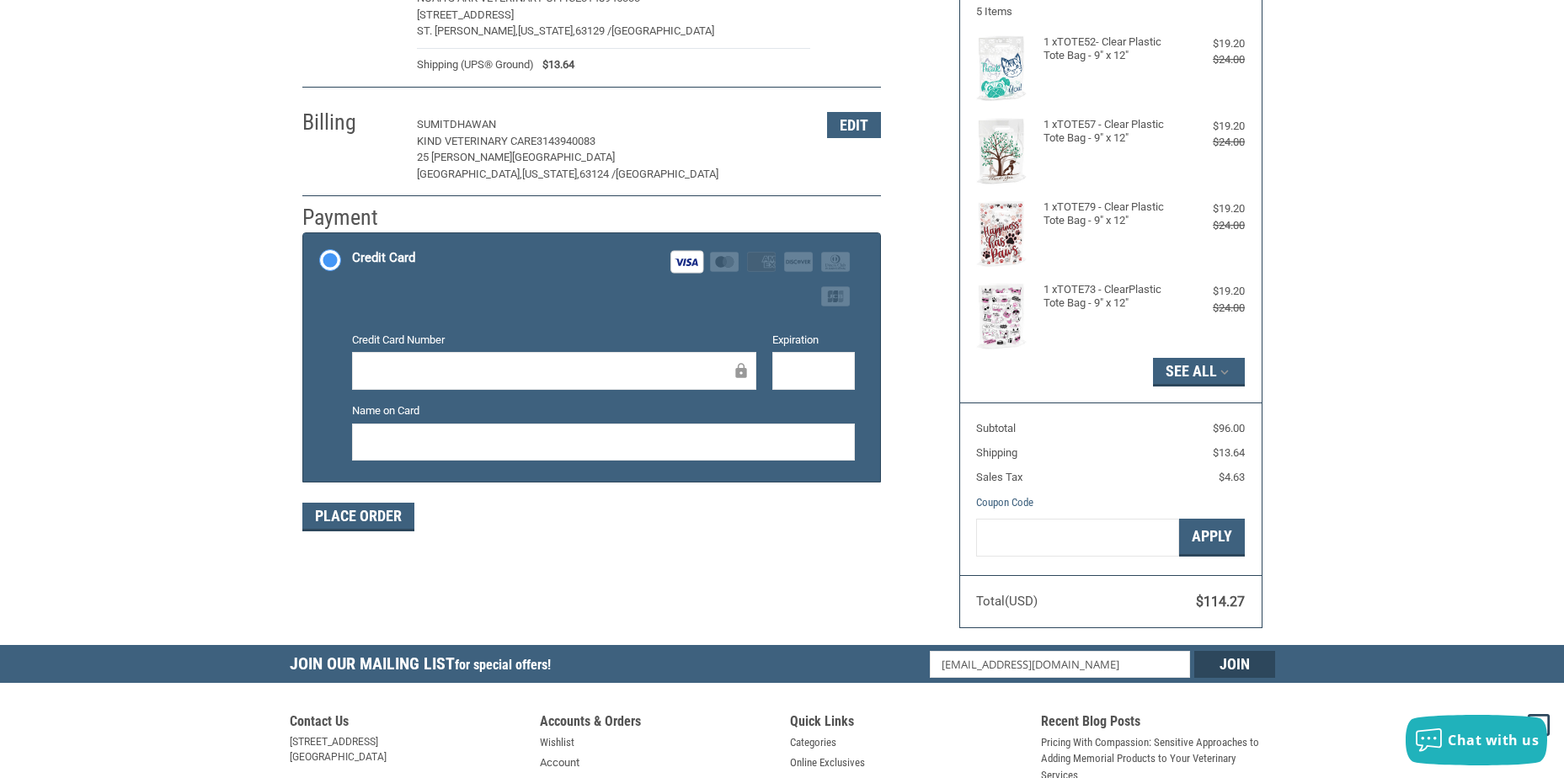
scroll to position [225, 0]
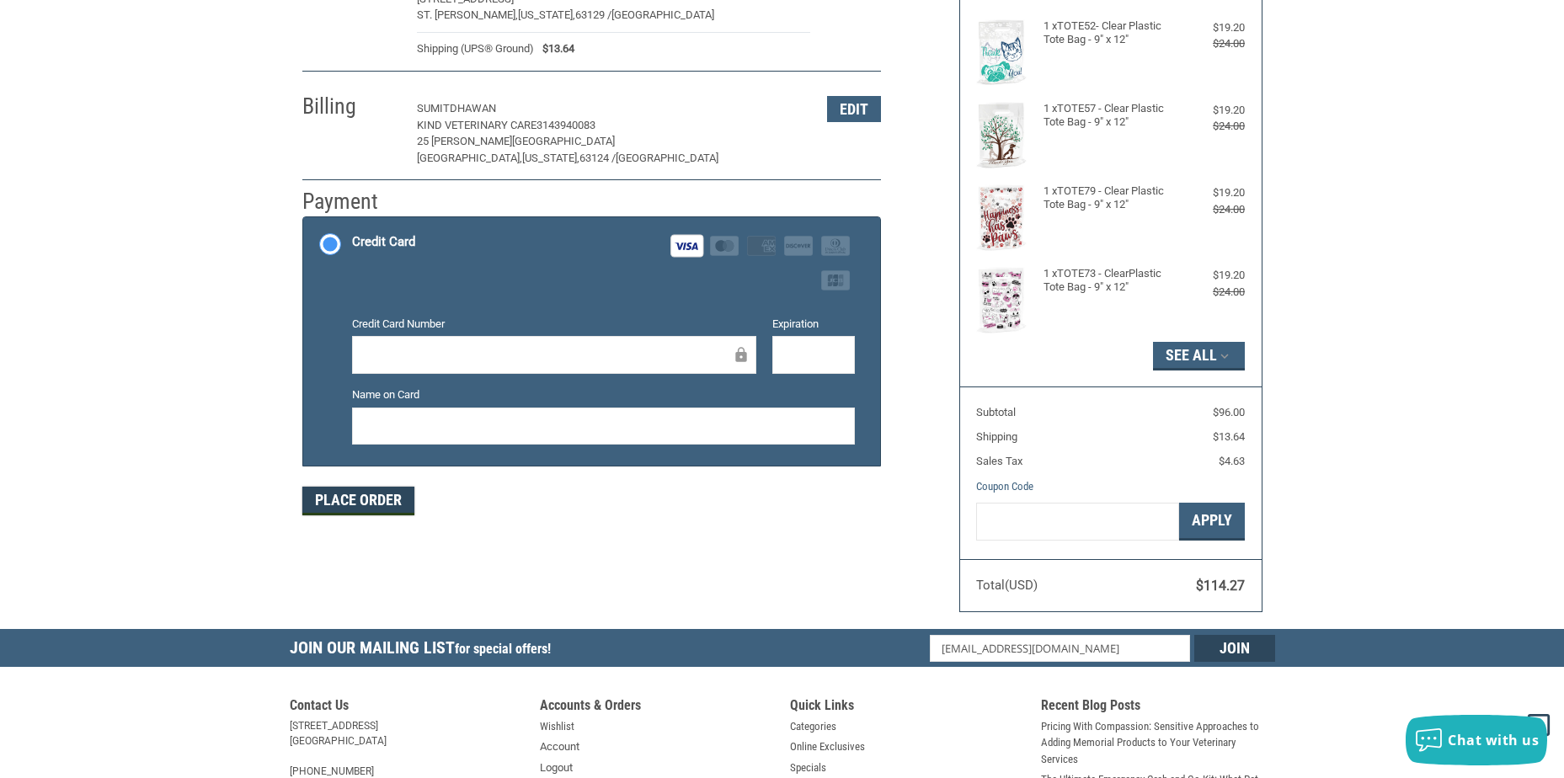
click at [323, 499] on button "Place Order" at bounding box center [358, 501] width 112 height 29
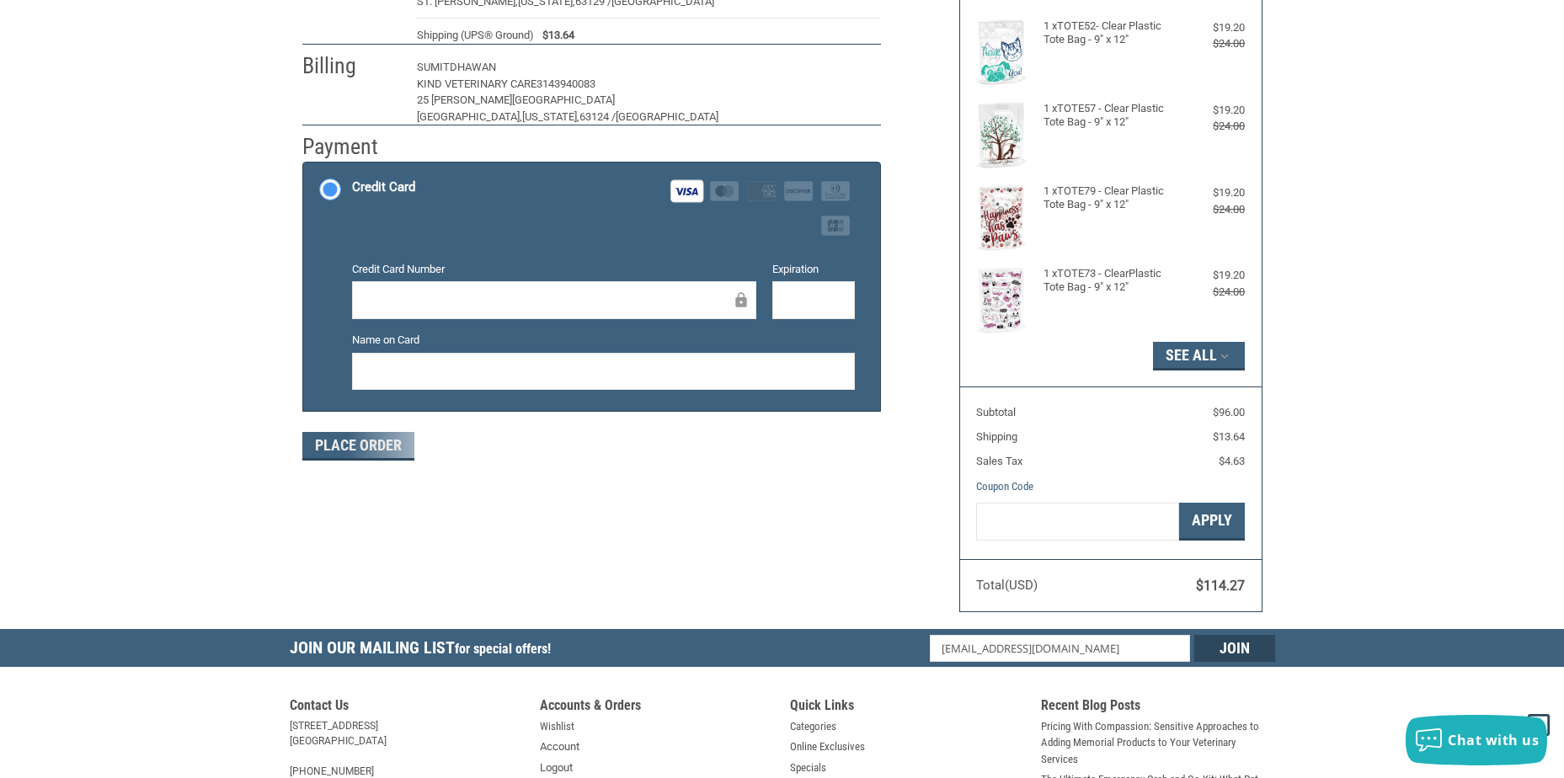
scroll to position [191, 0]
